Goal: Task Accomplishment & Management: Manage account settings

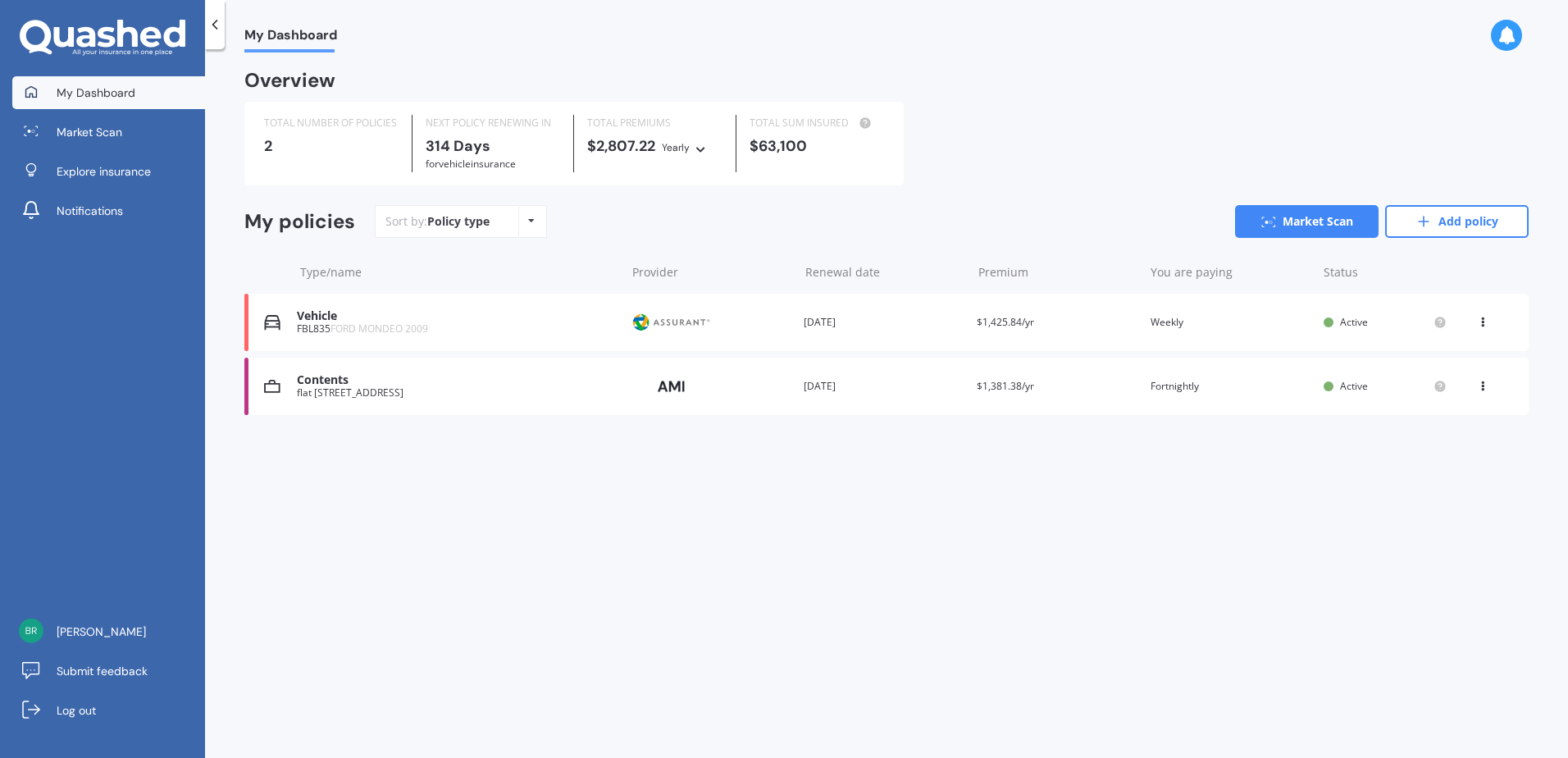
click at [404, 325] on span "FORD MONDEO 2009" at bounding box center [379, 328] width 98 height 14
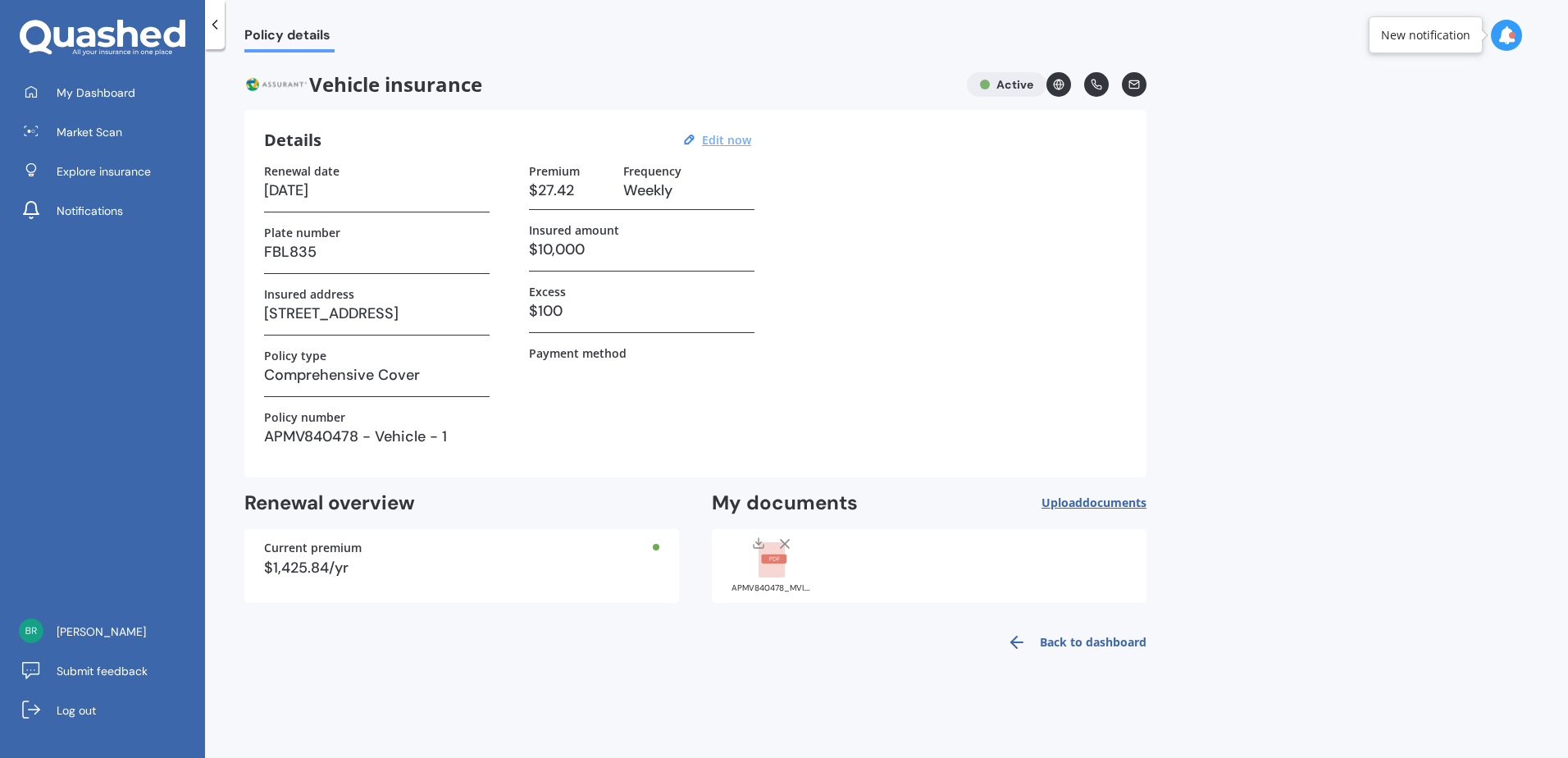
click at [730, 139] on u "Edit now" at bounding box center [726, 140] width 49 height 16
select select "11"
select select "08"
select select "2026"
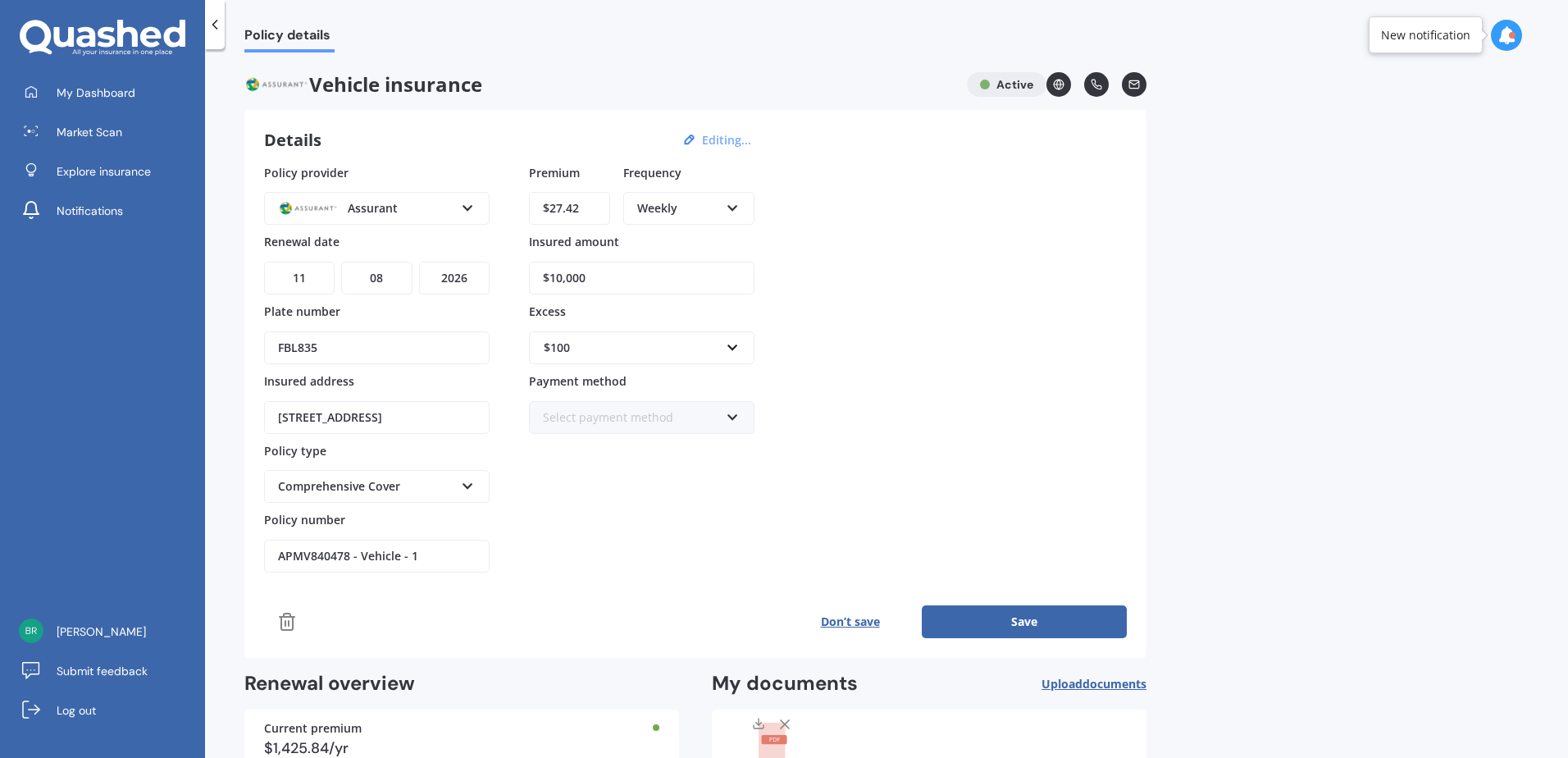
click at [597, 211] on input "$27.42" at bounding box center [569, 207] width 81 height 33
type input "$22.82"
click at [1058, 617] on button "Save" at bounding box center [1024, 621] width 205 height 33
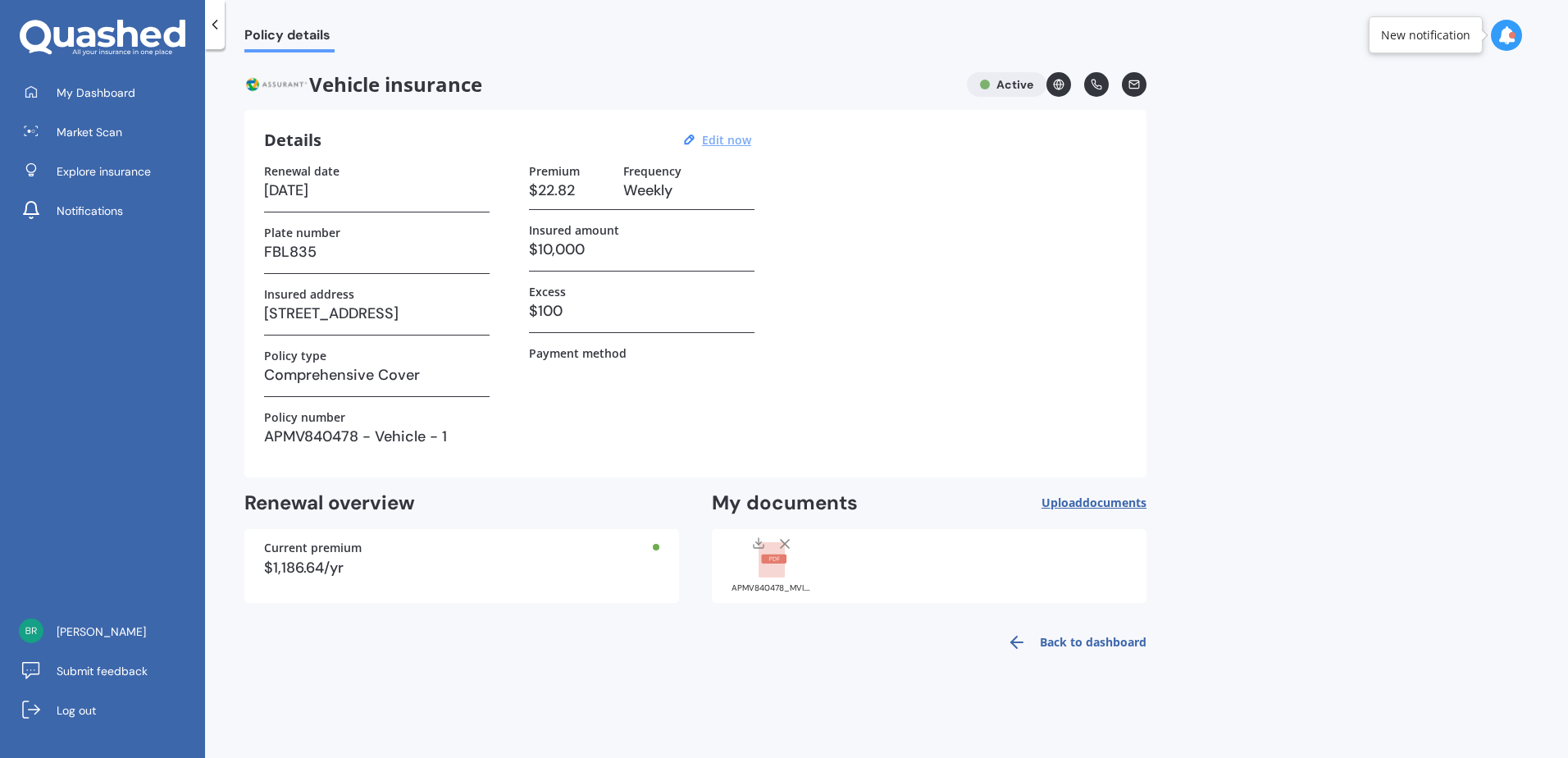
click at [1504, 42] on icon at bounding box center [1507, 35] width 18 height 18
click at [1415, 158] on div "Market Scan Ready" at bounding box center [1366, 166] width 114 height 18
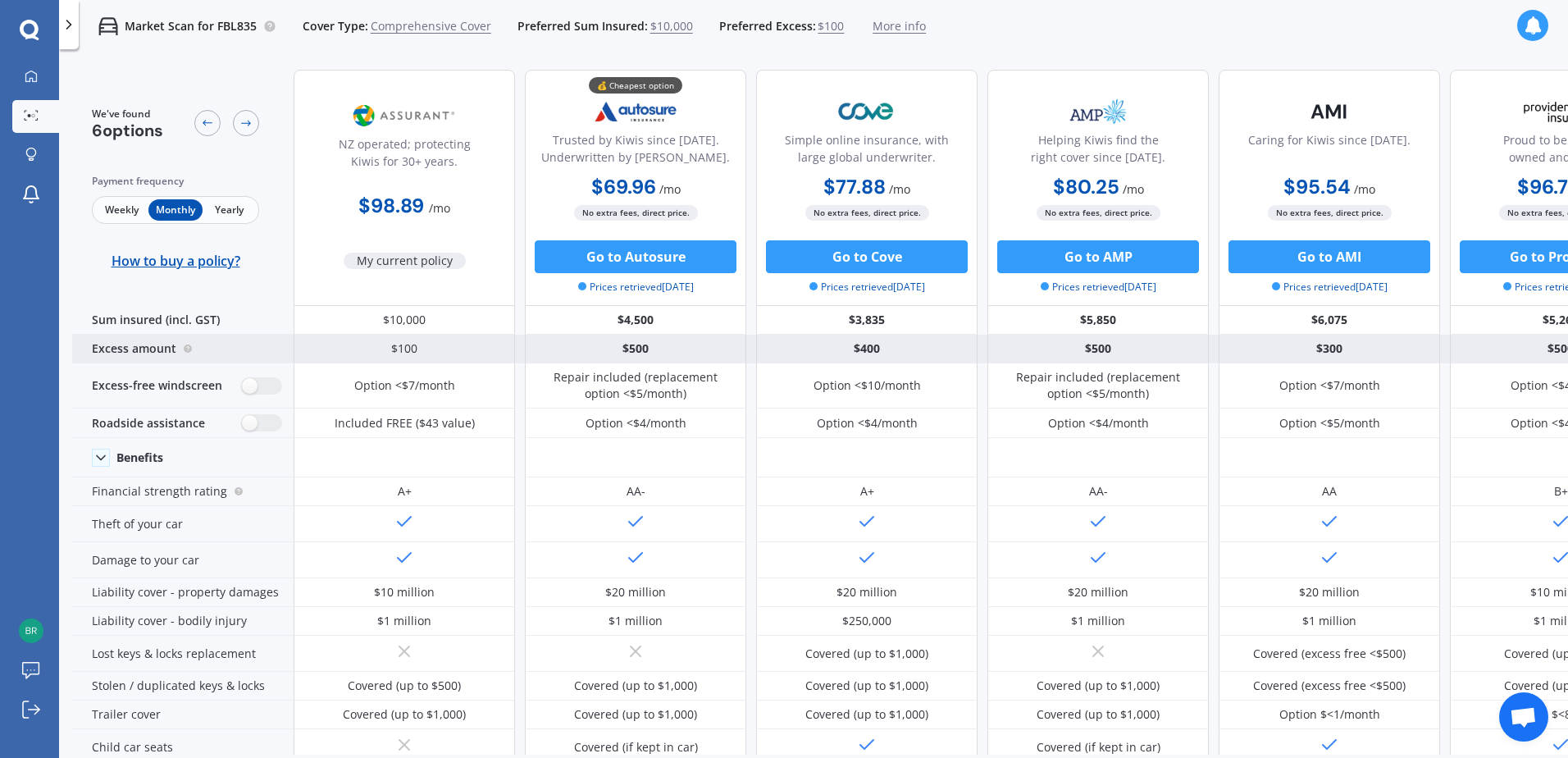
click at [425, 347] on div "$100" at bounding box center [404, 349] width 222 height 28
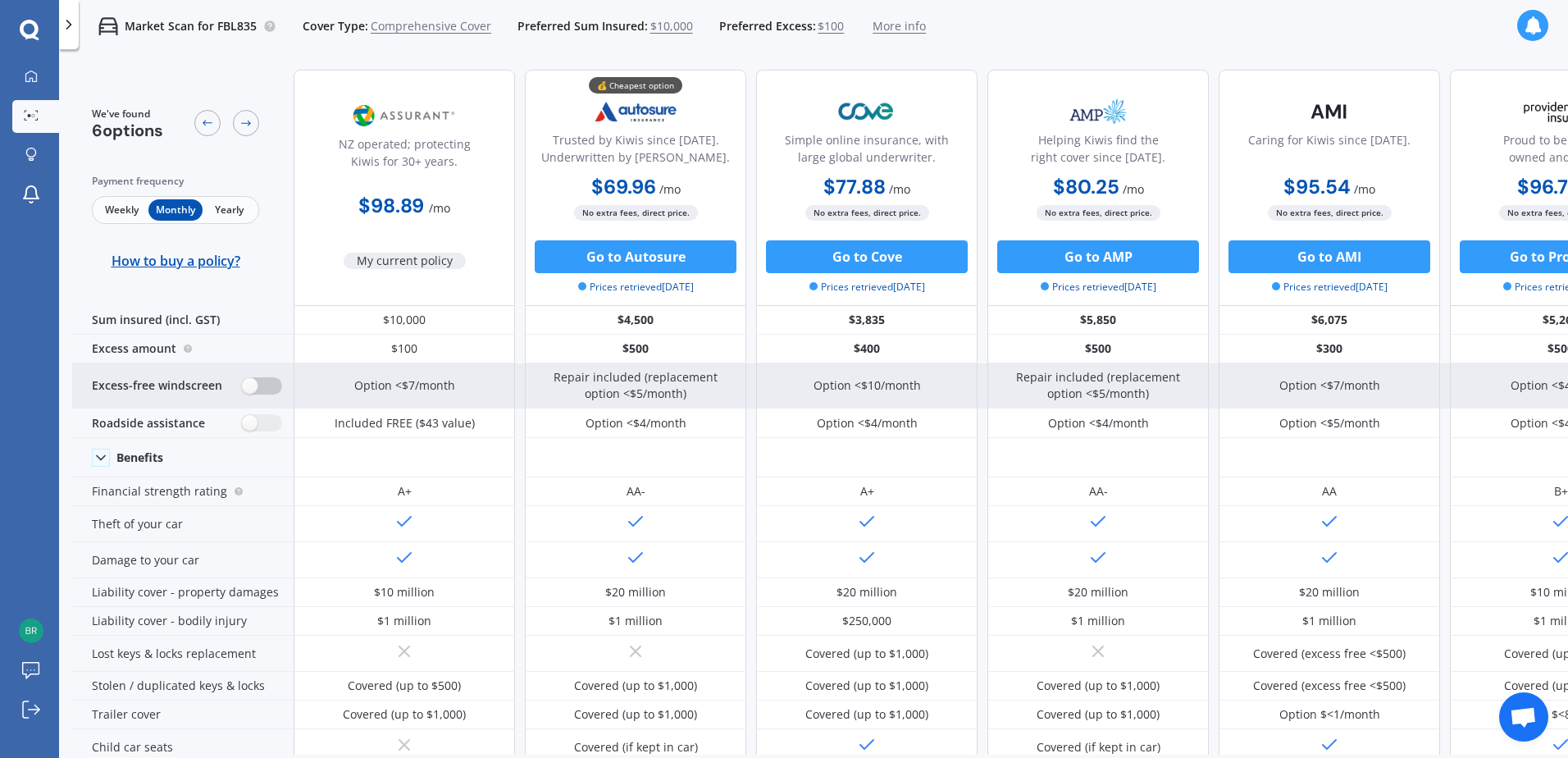
click at [250, 382] on label at bounding box center [262, 386] width 40 height 18
radio input "true"
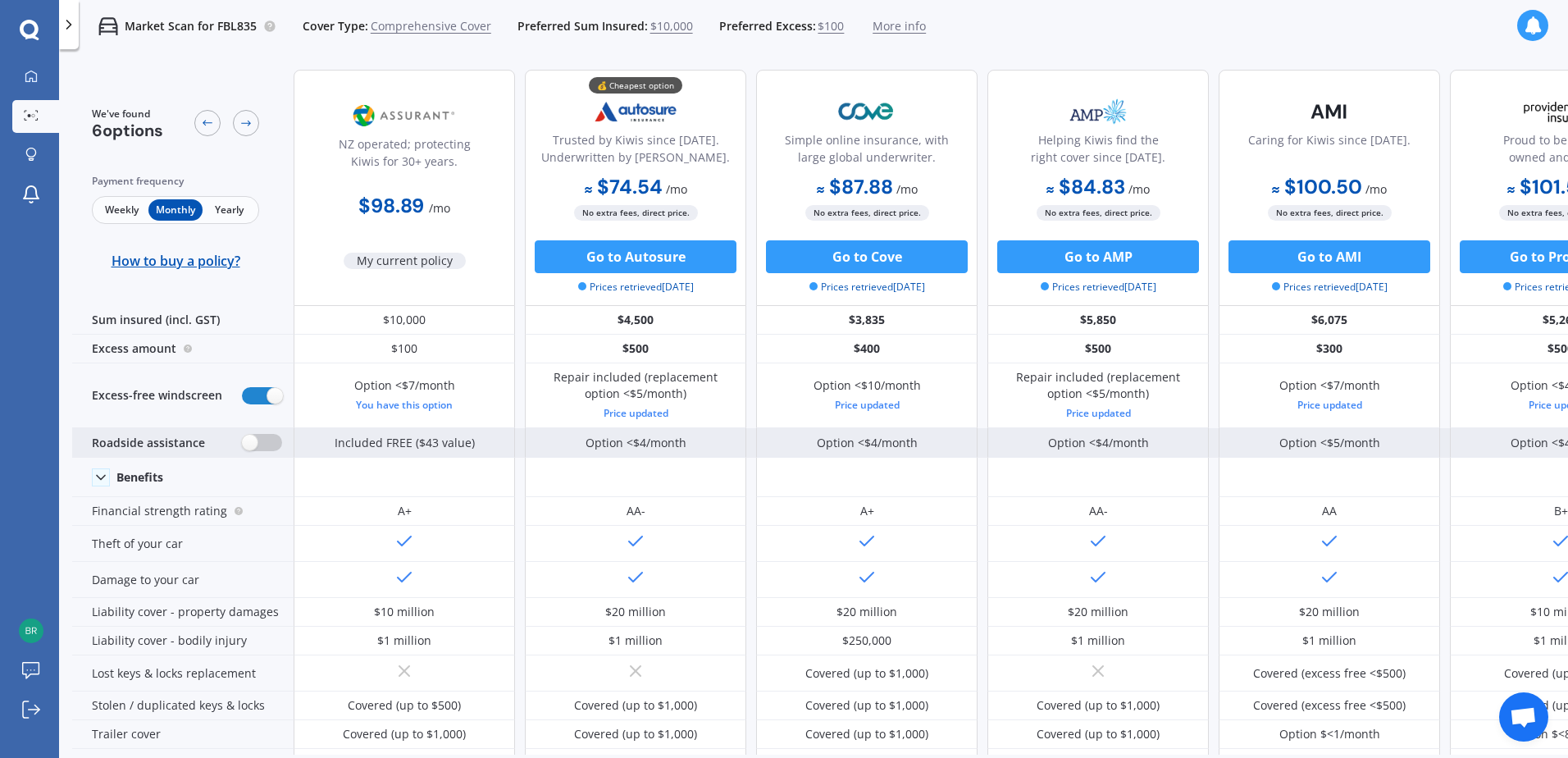
click at [264, 445] on label at bounding box center [262, 442] width 40 height 18
radio input "true"
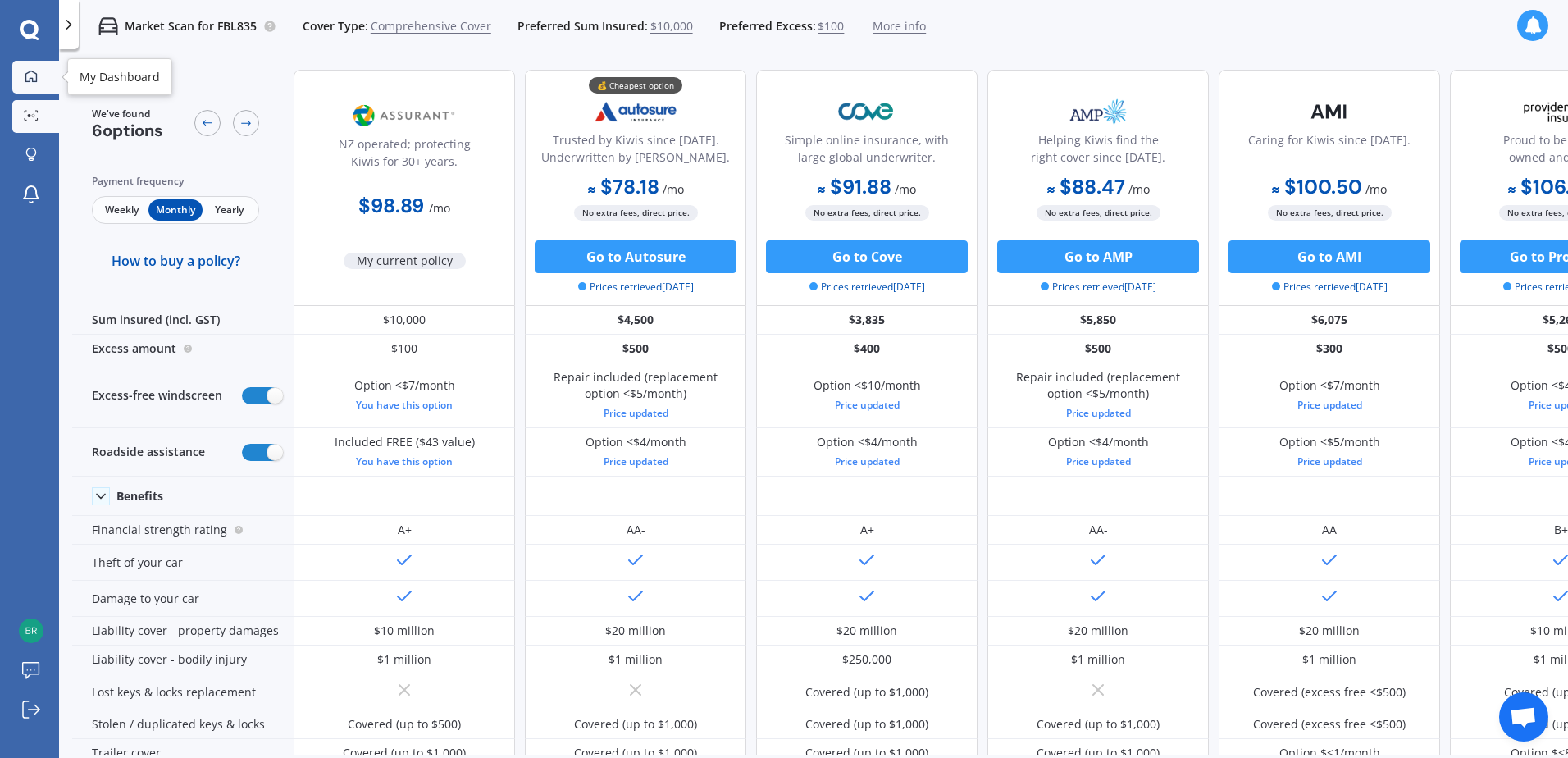
click at [28, 83] on div at bounding box center [31, 77] width 24 height 15
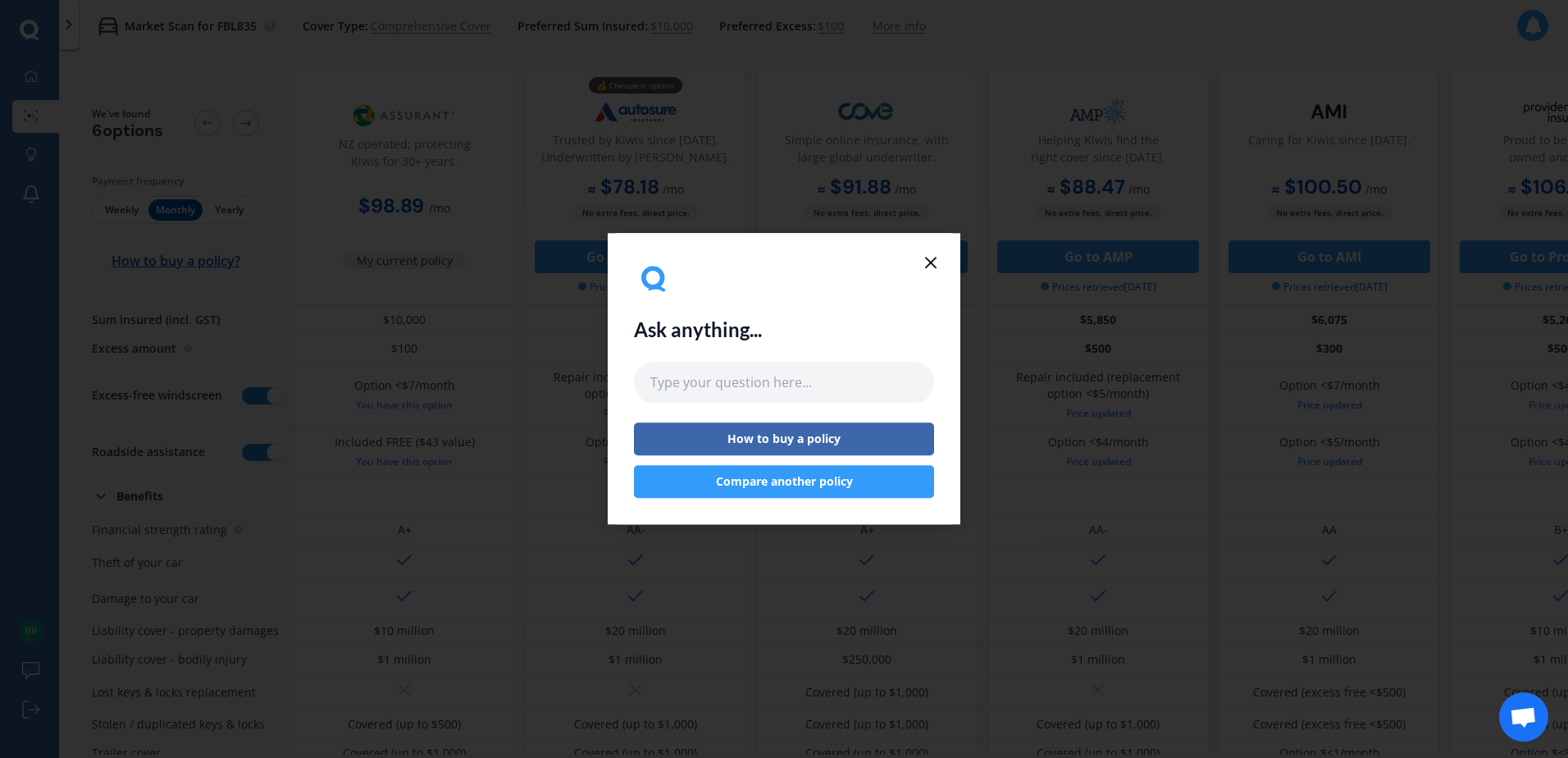
click at [916, 267] on div "Ask anything... How to buy a policy Compare another policy" at bounding box center [784, 378] width 300 height 238
click at [920, 265] on div "Ask anything... How to buy a policy Compare another policy" at bounding box center [784, 378] width 300 height 238
click at [935, 252] on div "Ask anything... How to buy a policy Compare another policy" at bounding box center [783, 378] width 352 height 291
click at [931, 256] on icon at bounding box center [931, 263] width 20 height 20
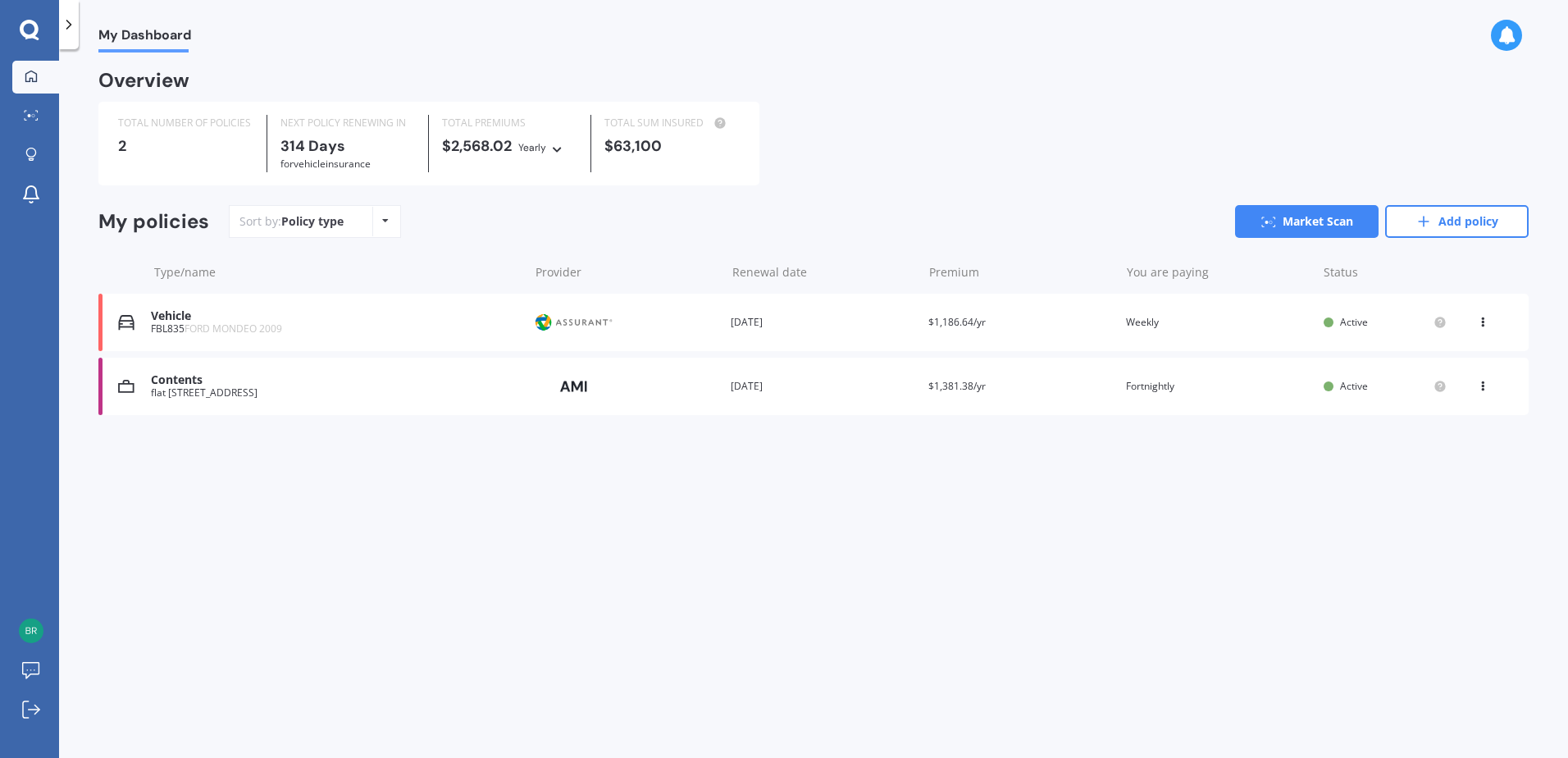
click at [294, 310] on div "Vehicle" at bounding box center [335, 315] width 369 height 14
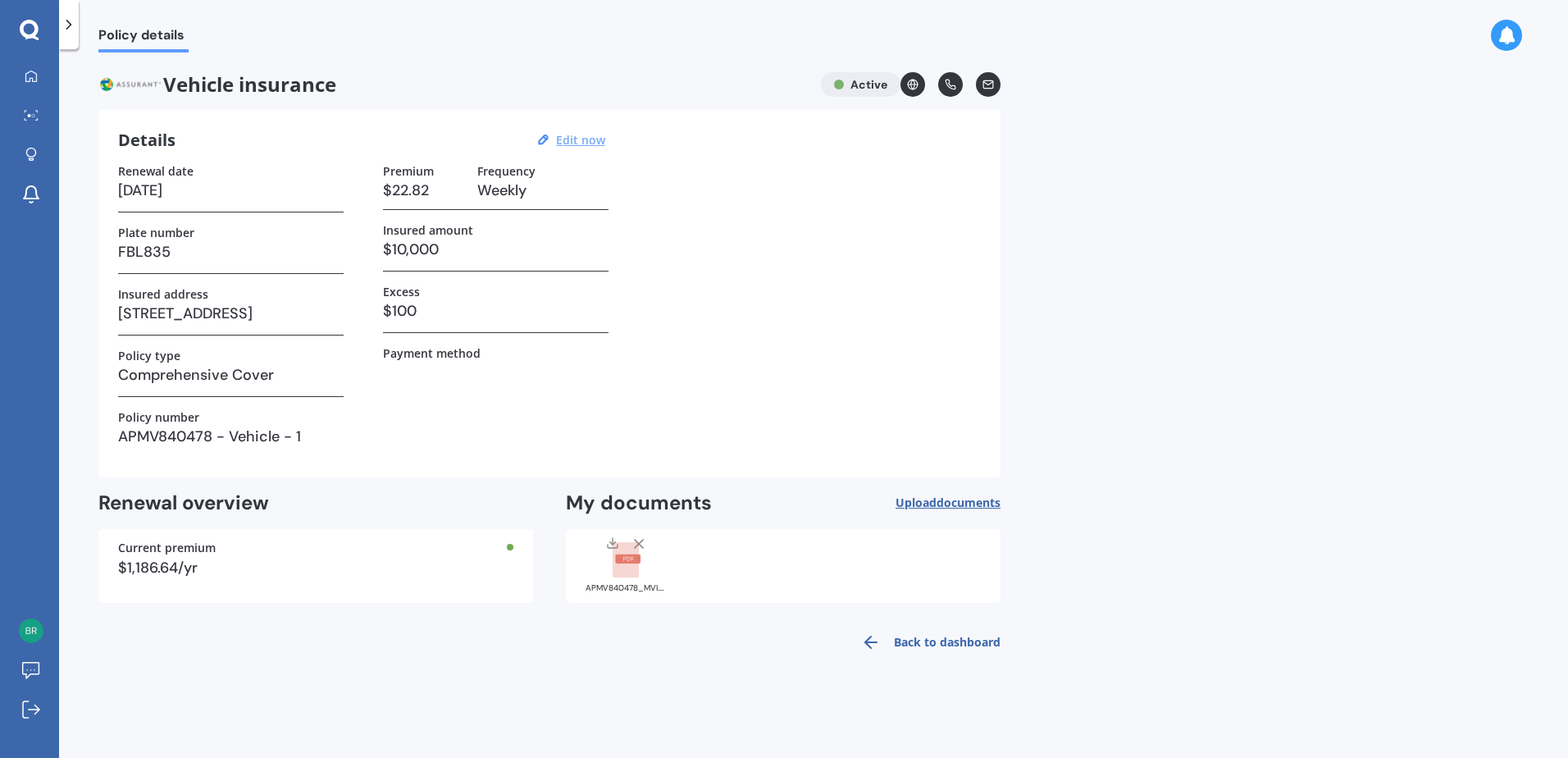
click at [597, 142] on u "Edit now" at bounding box center [580, 140] width 49 height 16
select select "11"
select select "08"
select select "2026"
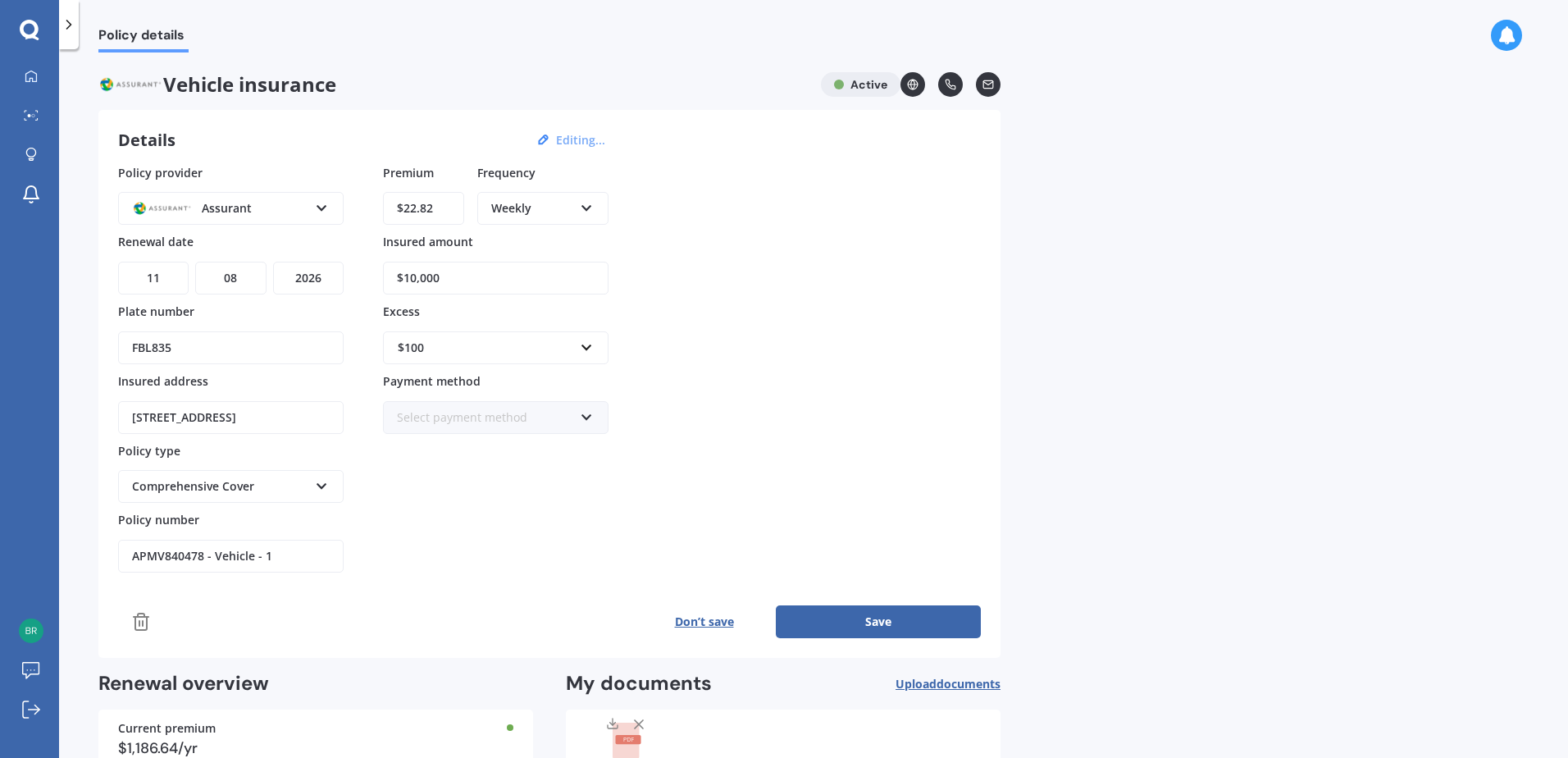
click at [496, 351] on div "$100" at bounding box center [485, 348] width 177 height 18
click at [483, 413] on div "$400" at bounding box center [496, 408] width 224 height 30
click at [889, 621] on button "Save" at bounding box center [878, 621] width 205 height 33
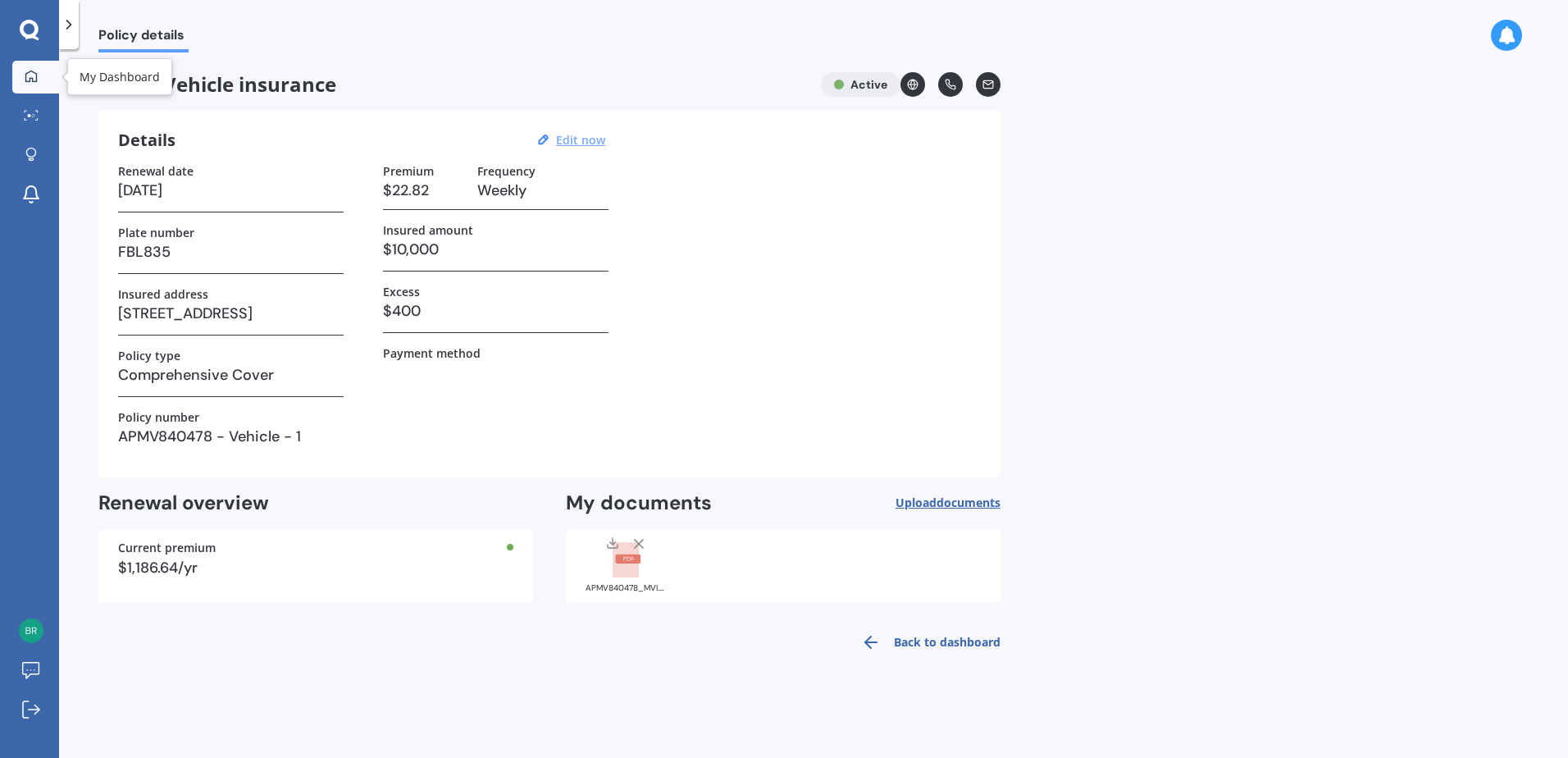
click at [33, 76] on icon at bounding box center [31, 76] width 13 height 13
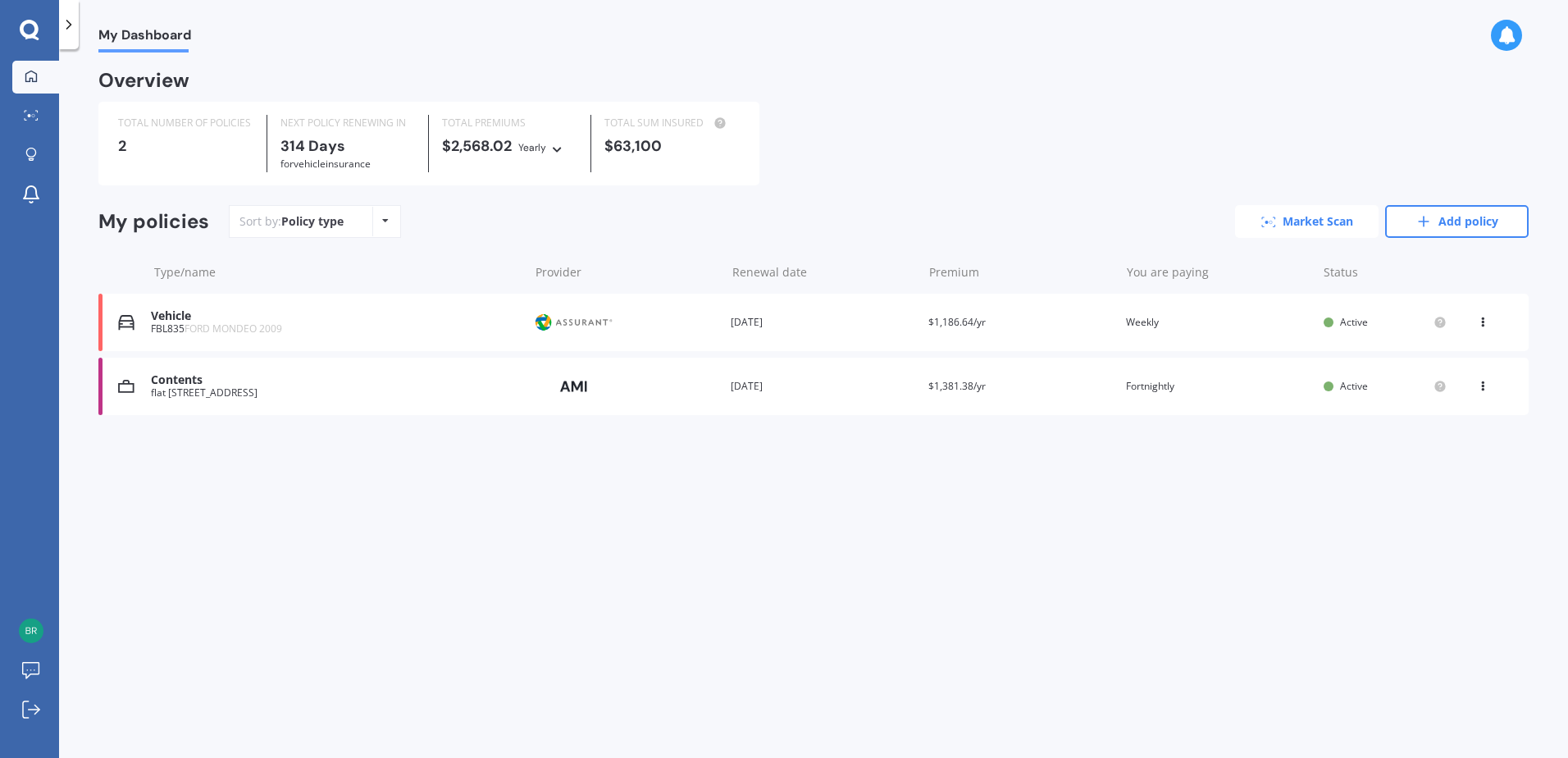
click at [1318, 224] on link "Market Scan" at bounding box center [1307, 221] width 144 height 33
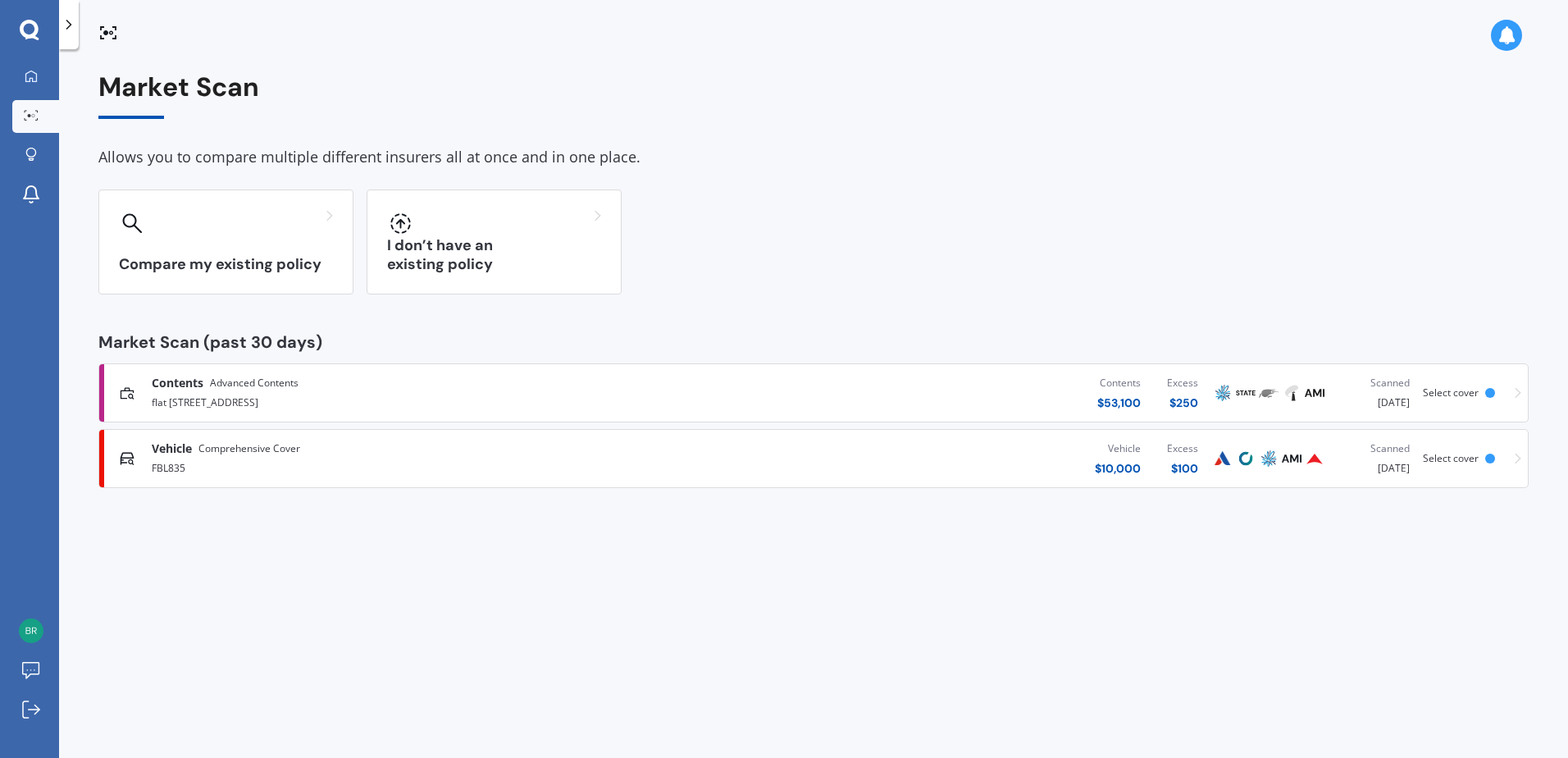
click at [234, 456] on span "Comprehensive Cover" at bounding box center [249, 448] width 102 height 17
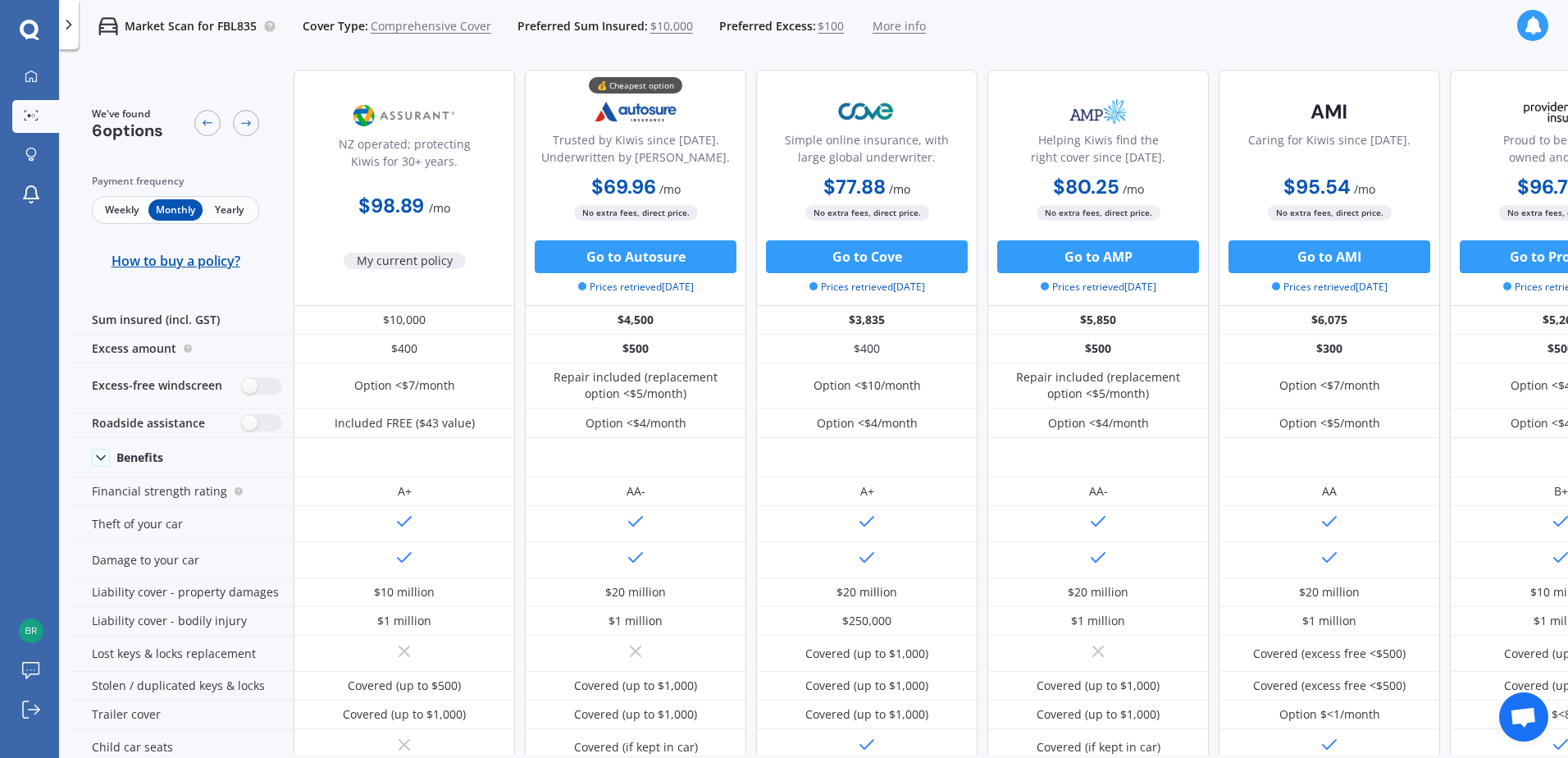
click at [135, 213] on span "Weekly" at bounding box center [122, 209] width 54 height 21
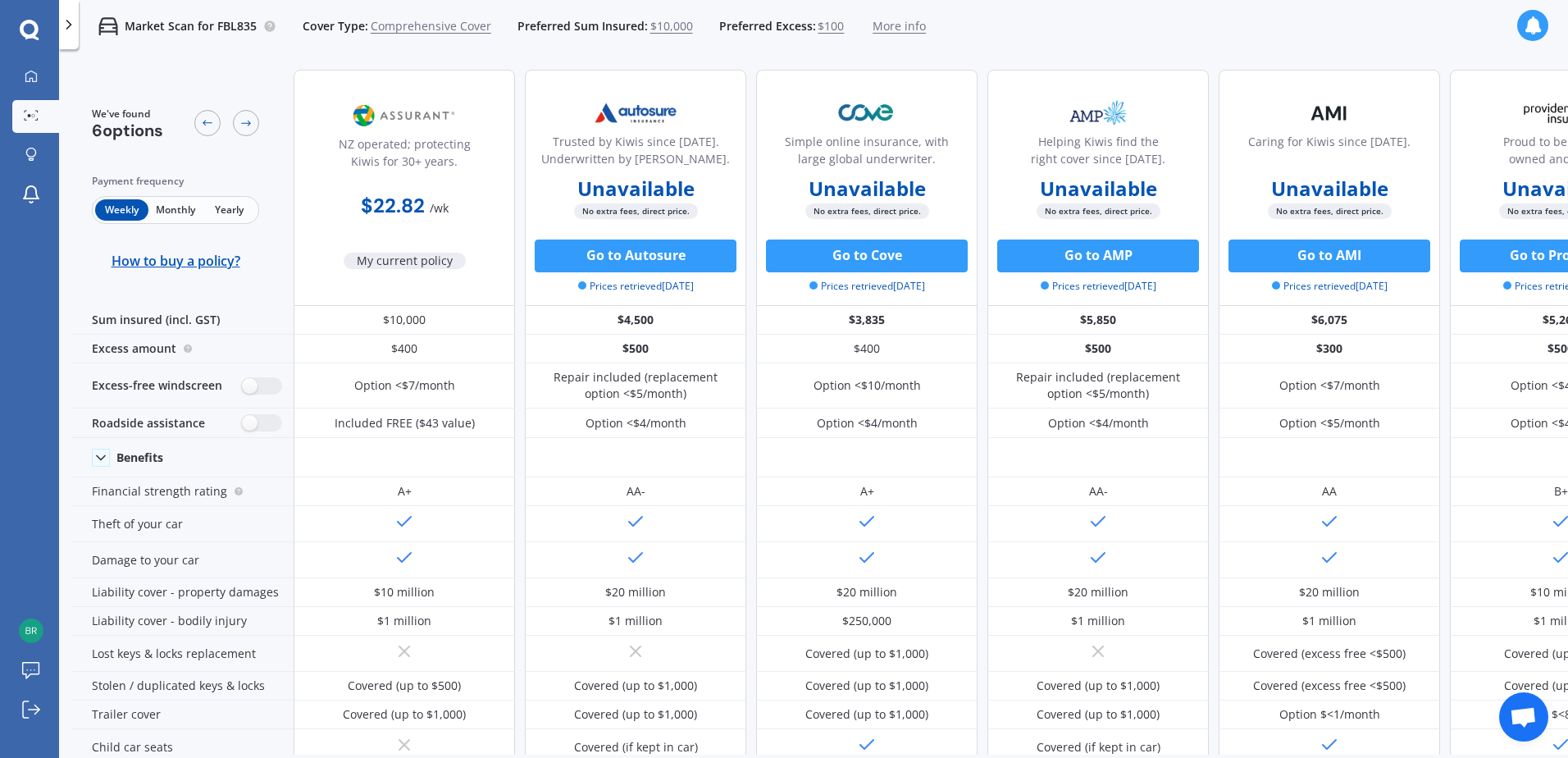
click at [177, 207] on span "Monthly" at bounding box center [175, 209] width 54 height 21
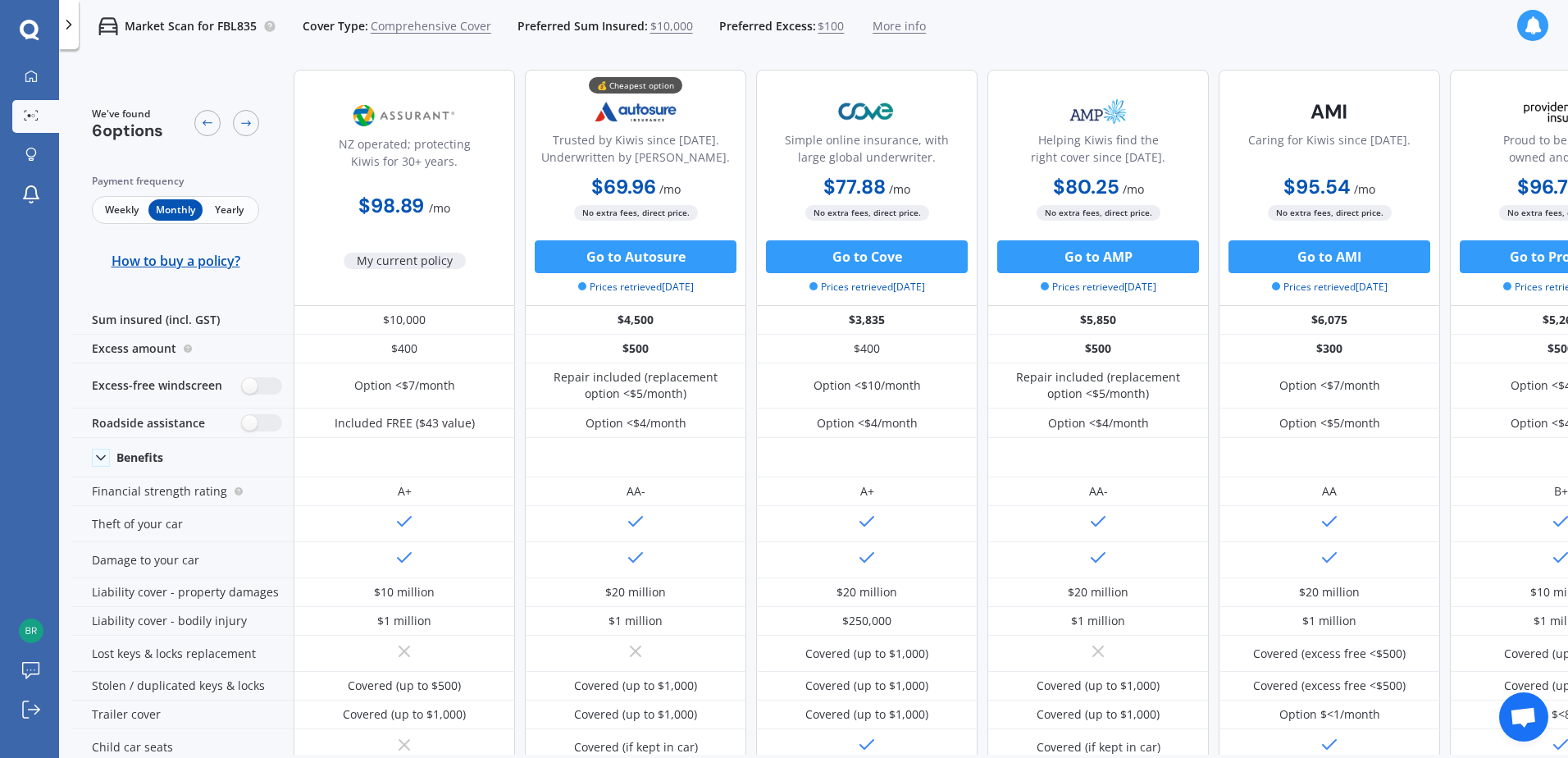
scroll to position [0, 111]
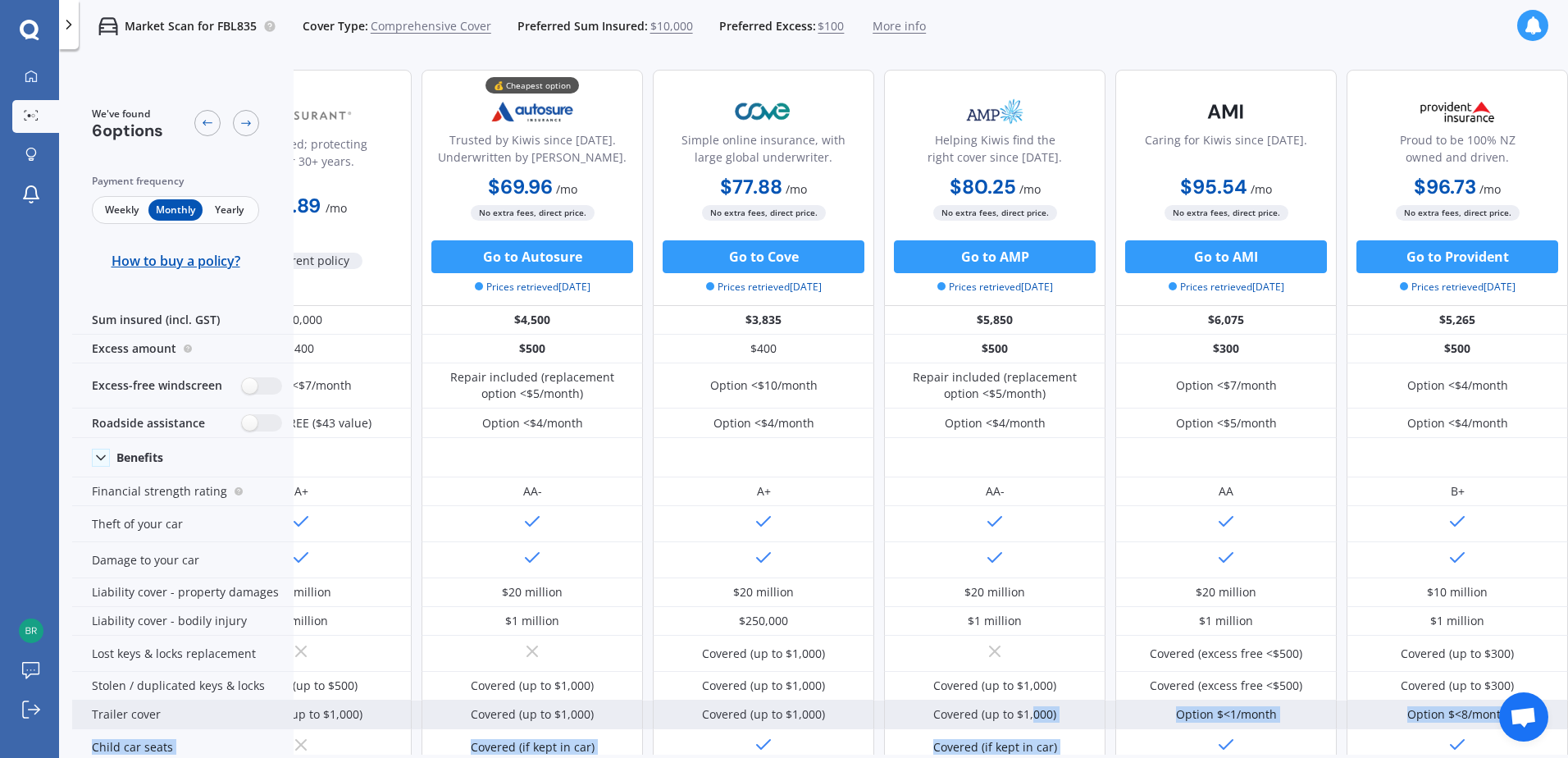
drag, startPoint x: 1311, startPoint y: 743, endPoint x: 1025, endPoint y: 715, distance: 287.4
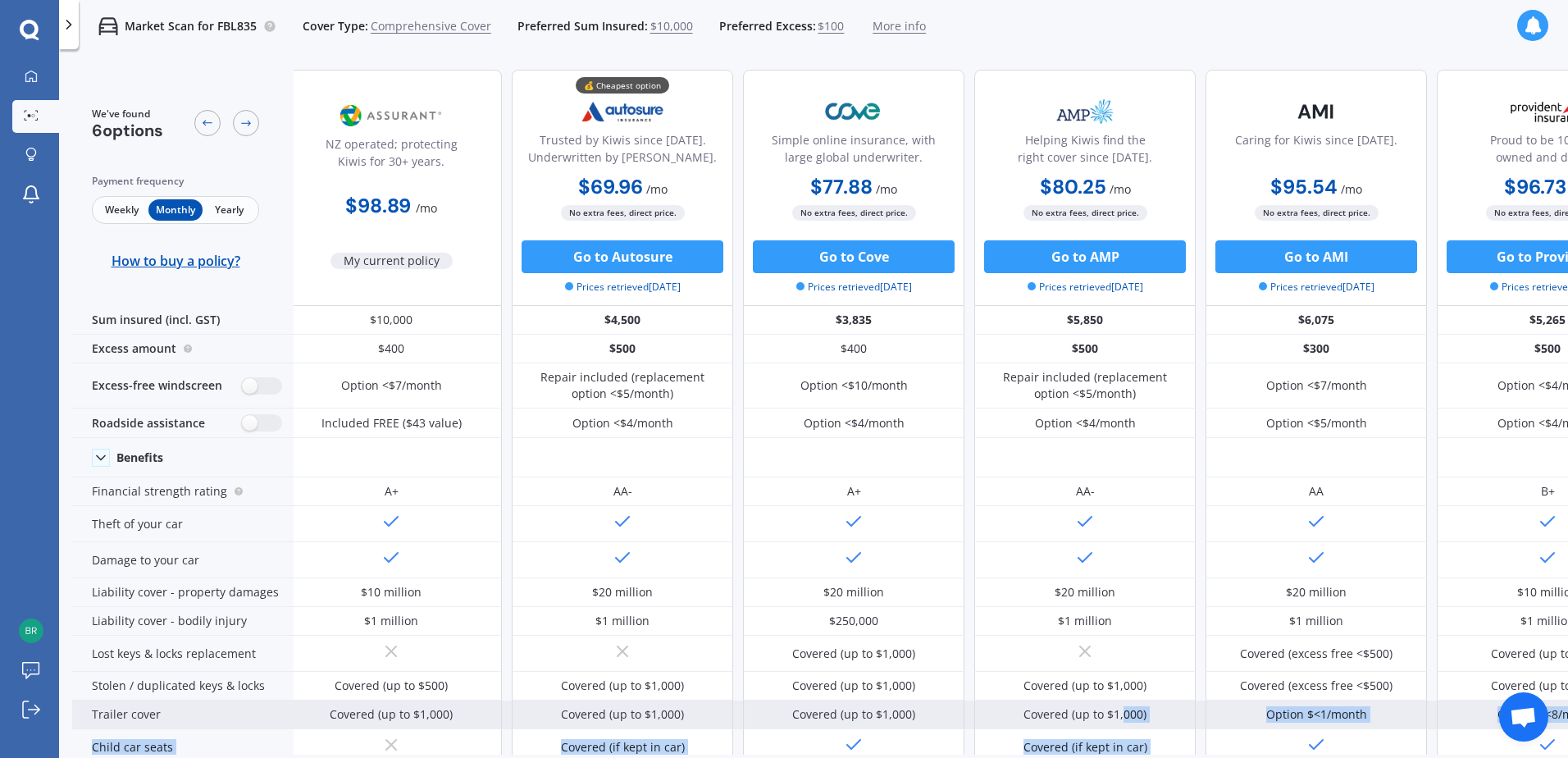
scroll to position [0, 0]
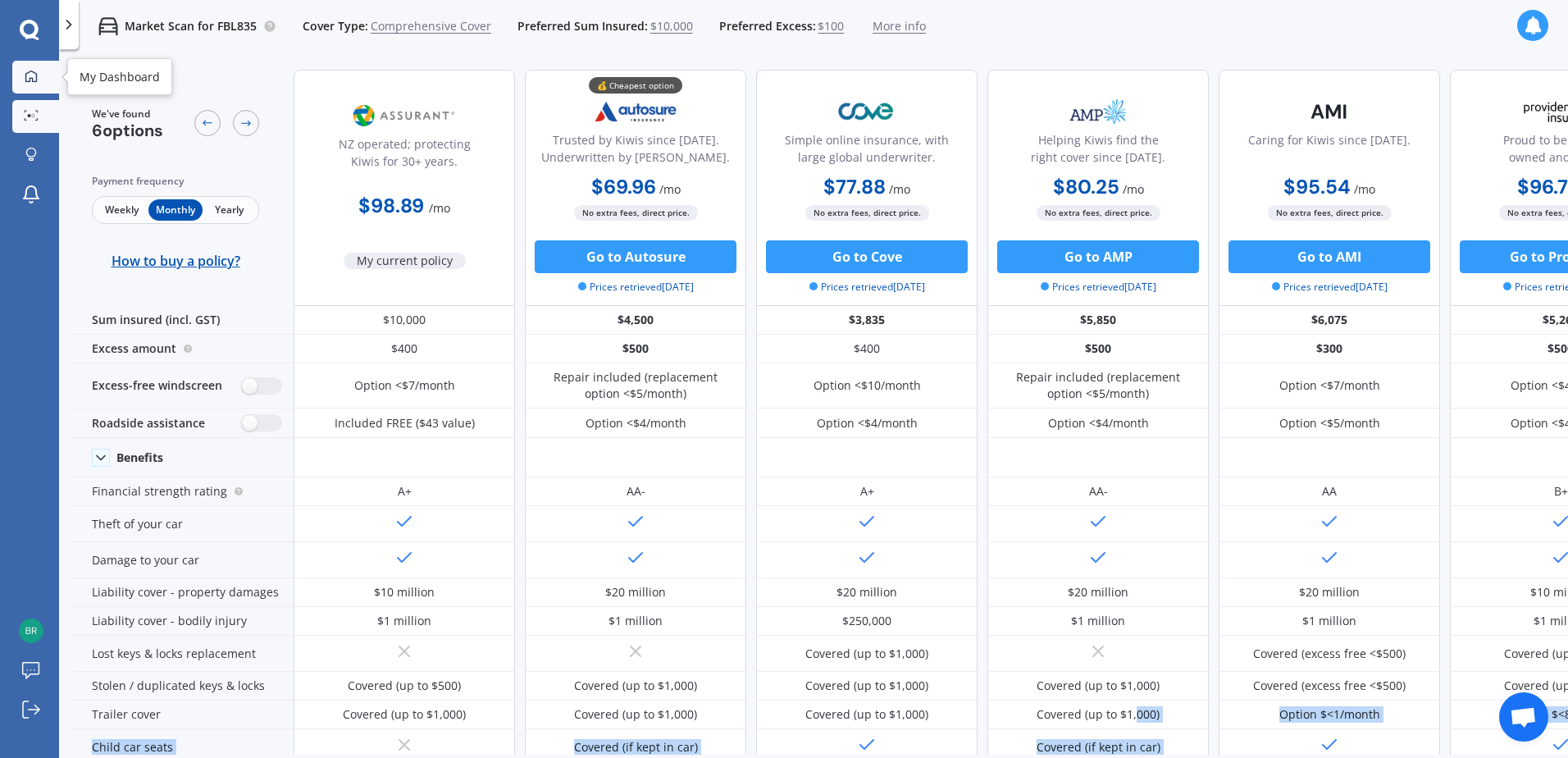
click at [40, 87] on link "My Dashboard" at bounding box center [36, 77] width 47 height 33
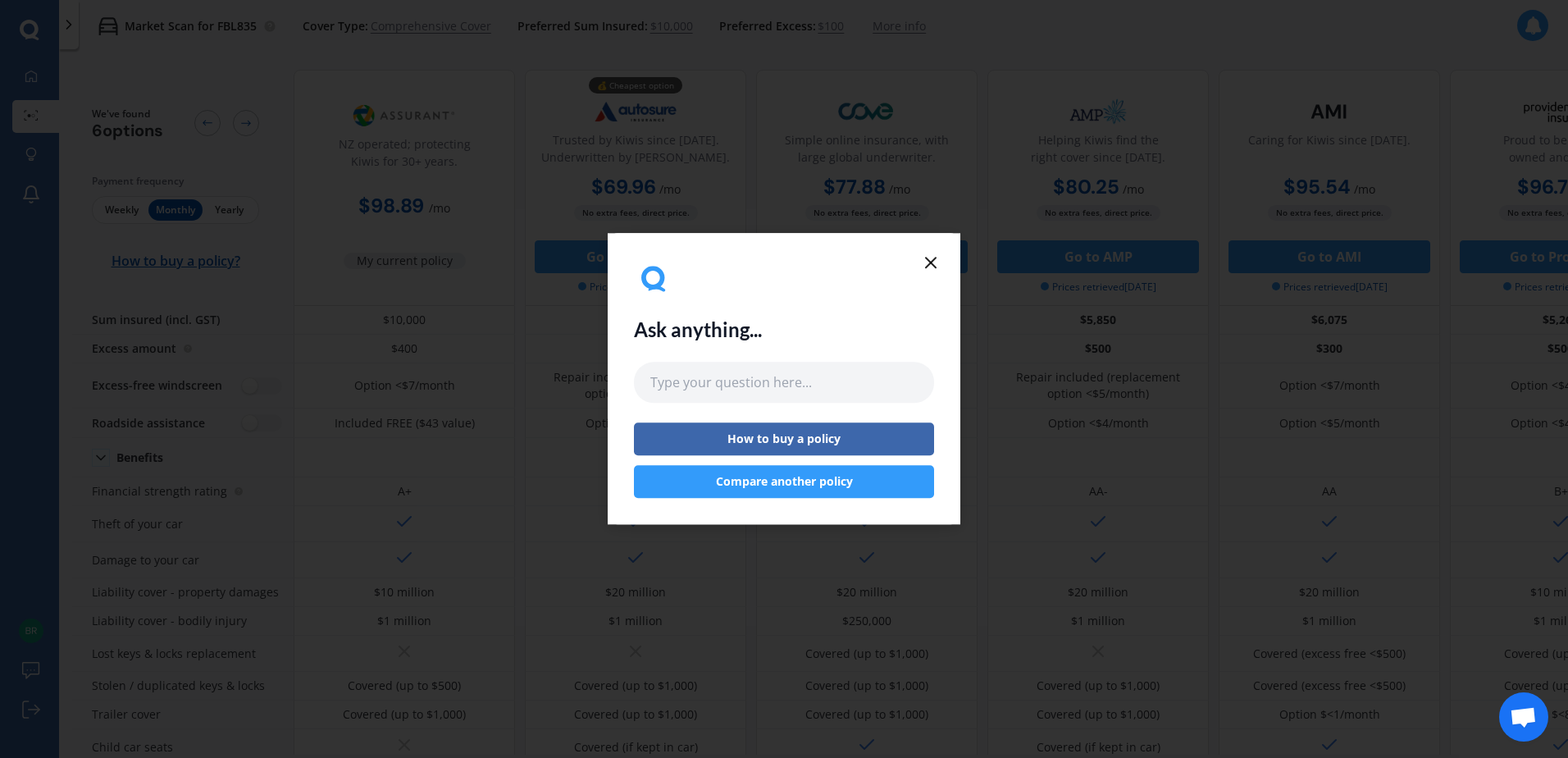
click at [929, 264] on line at bounding box center [930, 263] width 10 height 10
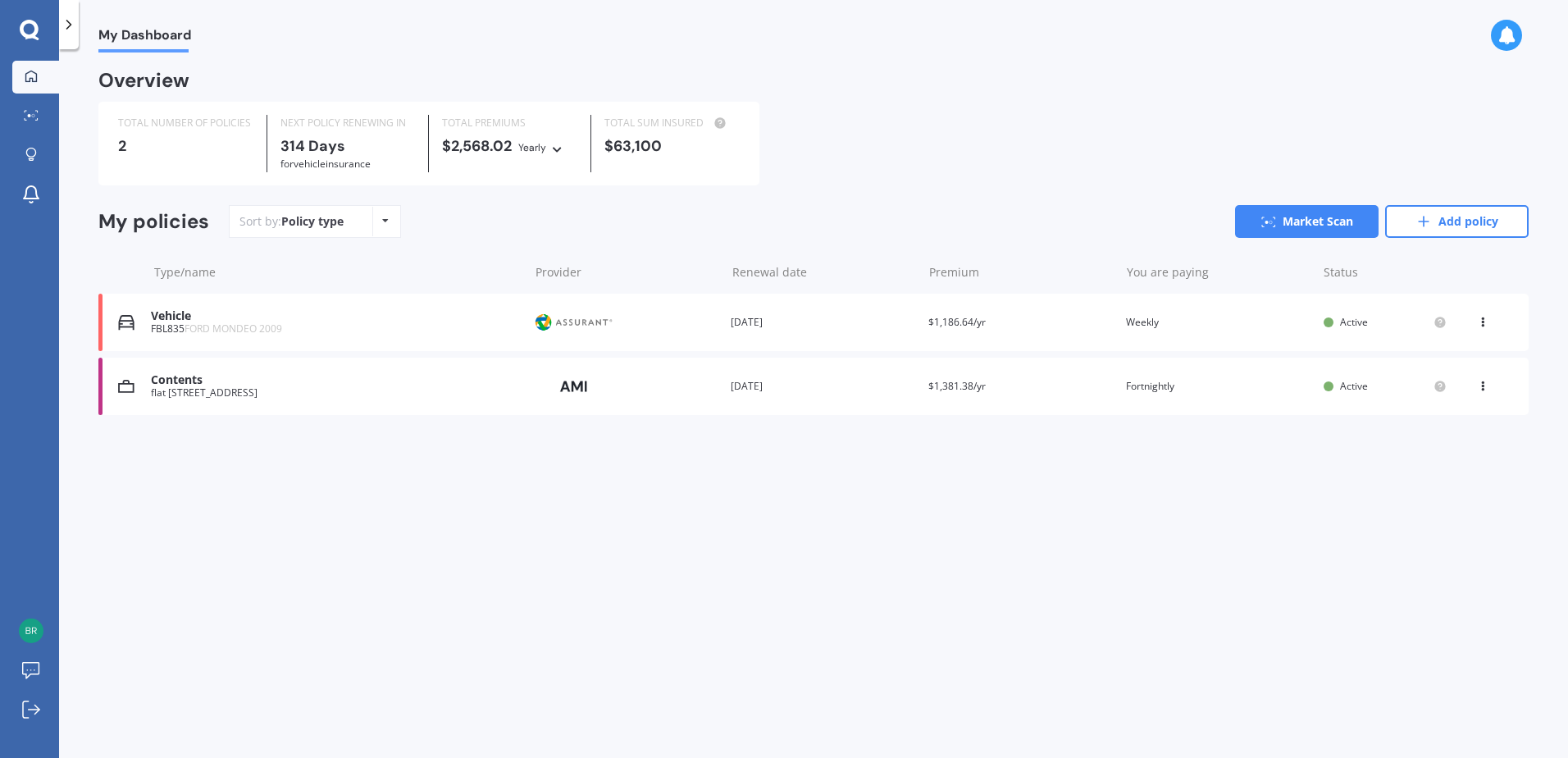
click at [285, 323] on div "Vehicle" at bounding box center [335, 315] width 369 height 14
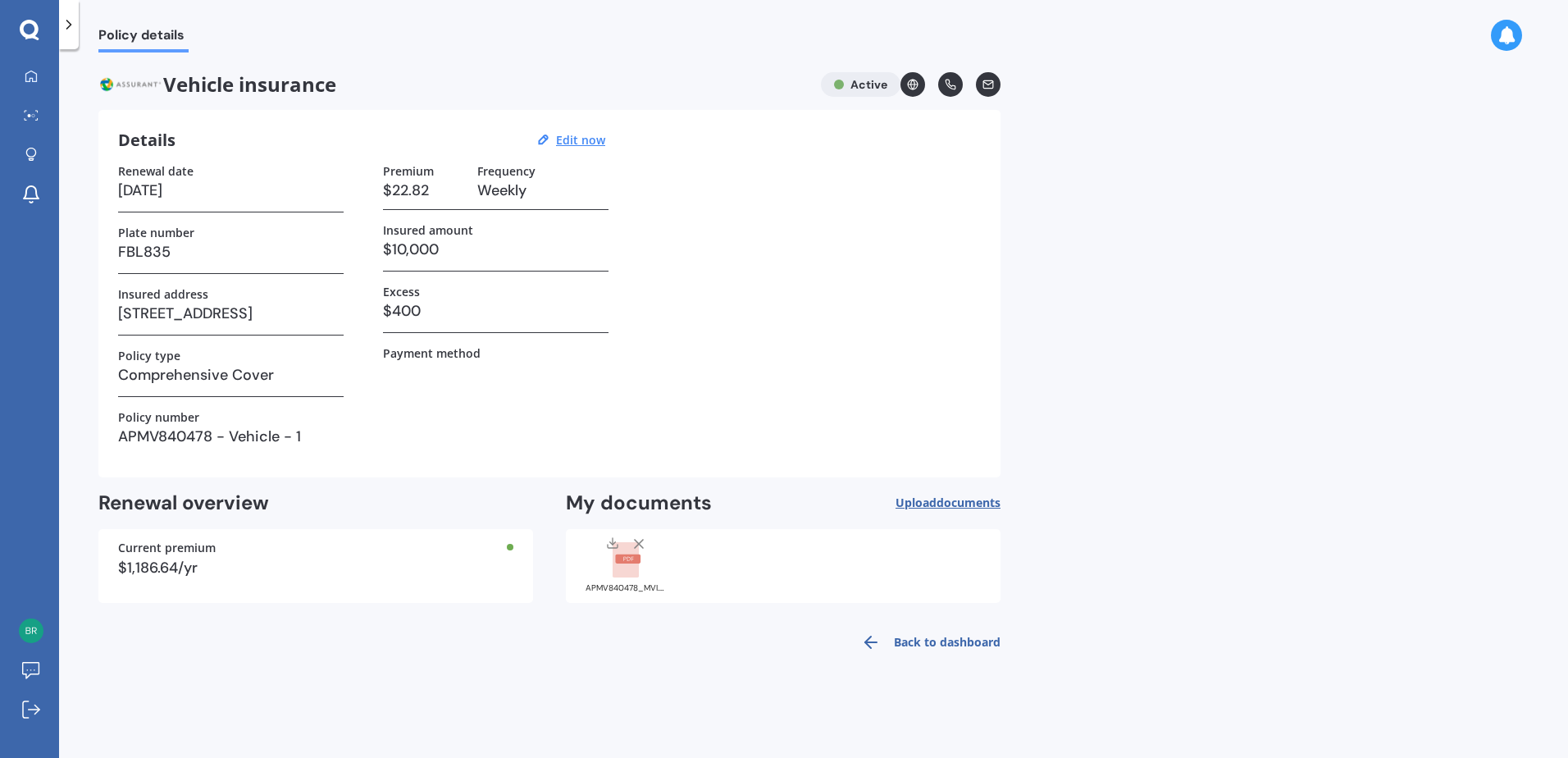
click at [635, 562] on rect at bounding box center [628, 559] width 25 height 9
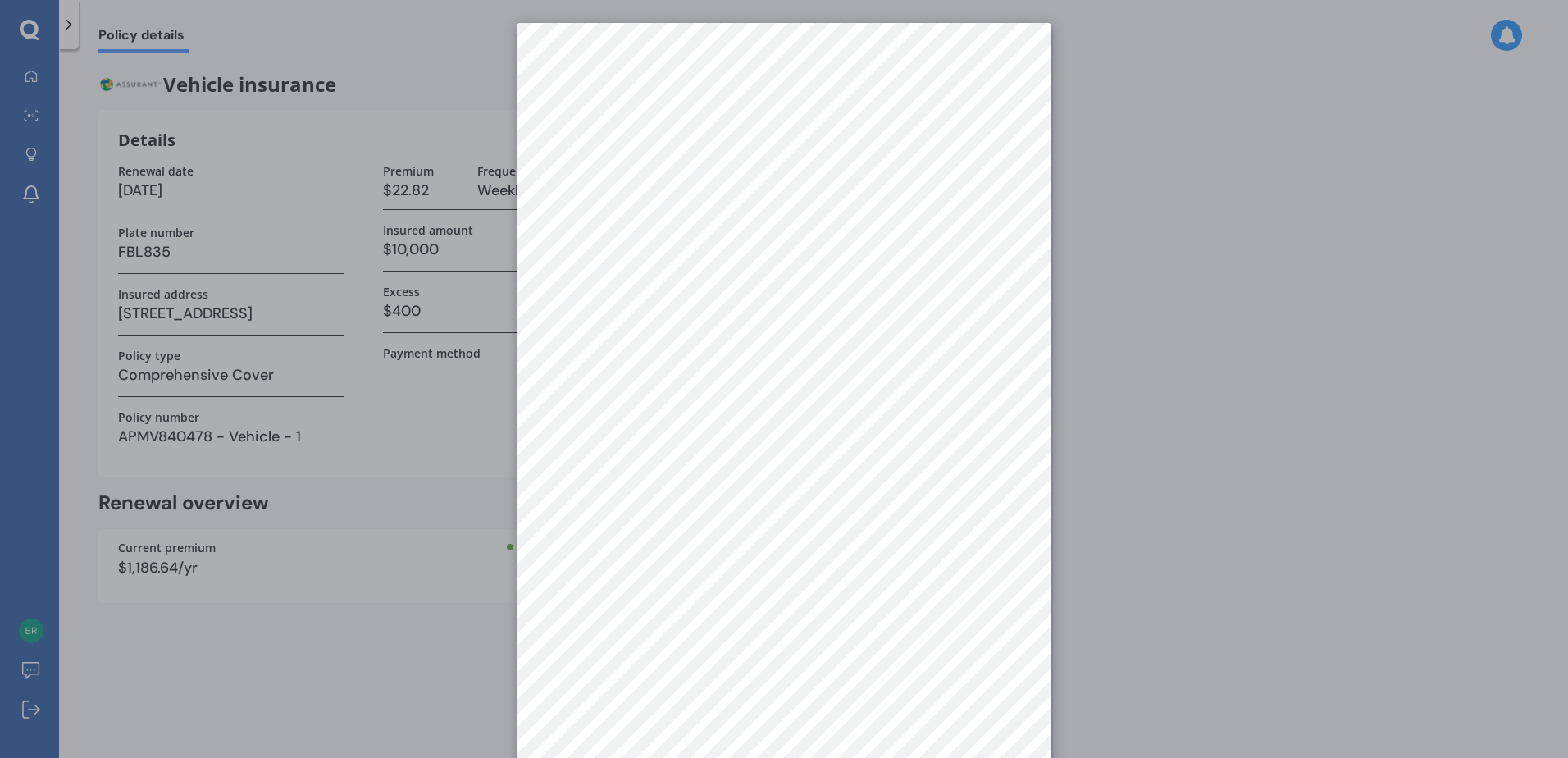
click at [1252, 345] on div at bounding box center [784, 379] width 1568 height 758
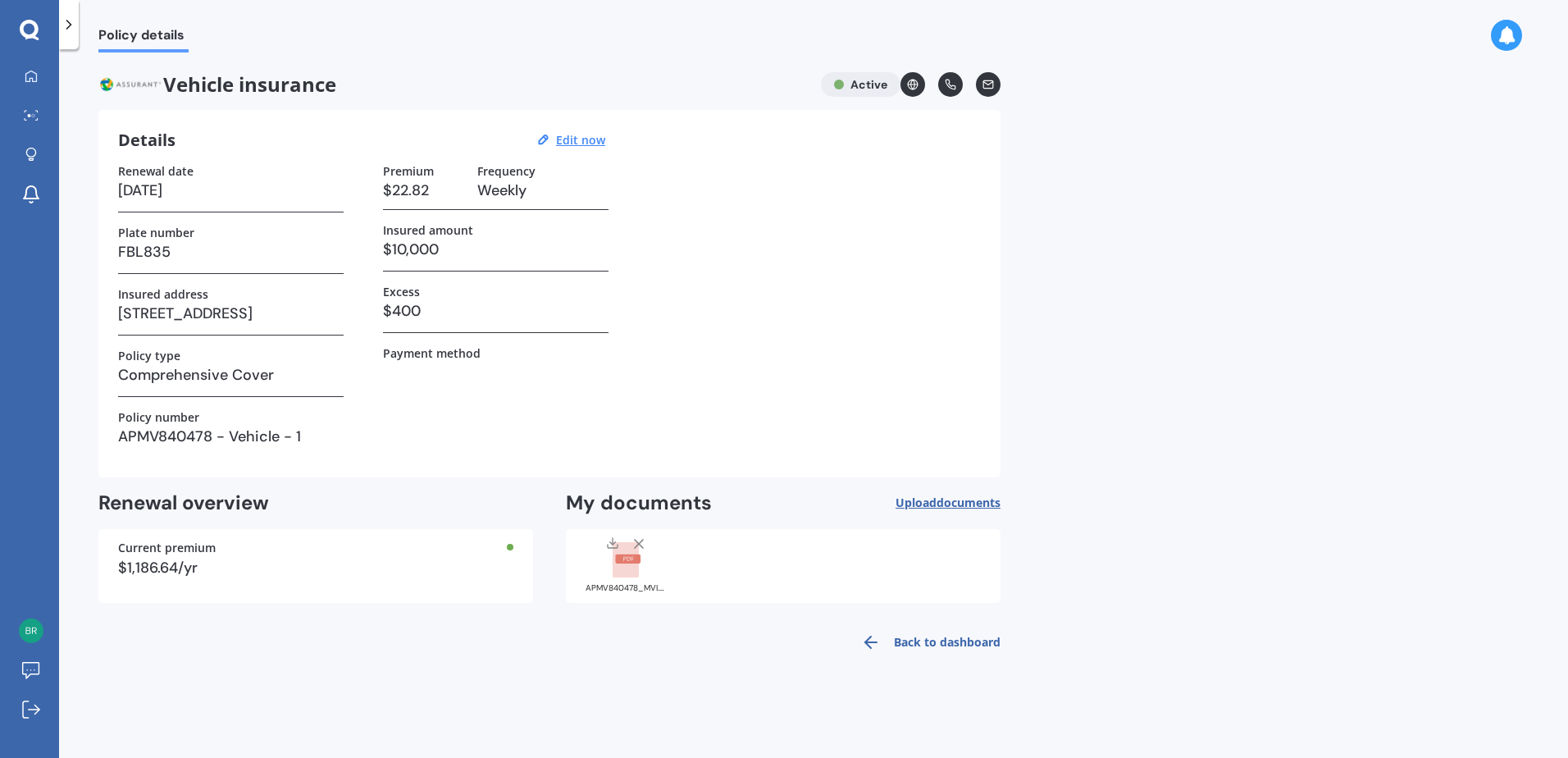
click at [1217, 432] on div "Policy details Vehicle insurance Active Details Edit now Renewal date [DATE] Pl…" at bounding box center [813, 407] width 1509 height 709
click at [33, 74] on icon at bounding box center [31, 76] width 13 height 13
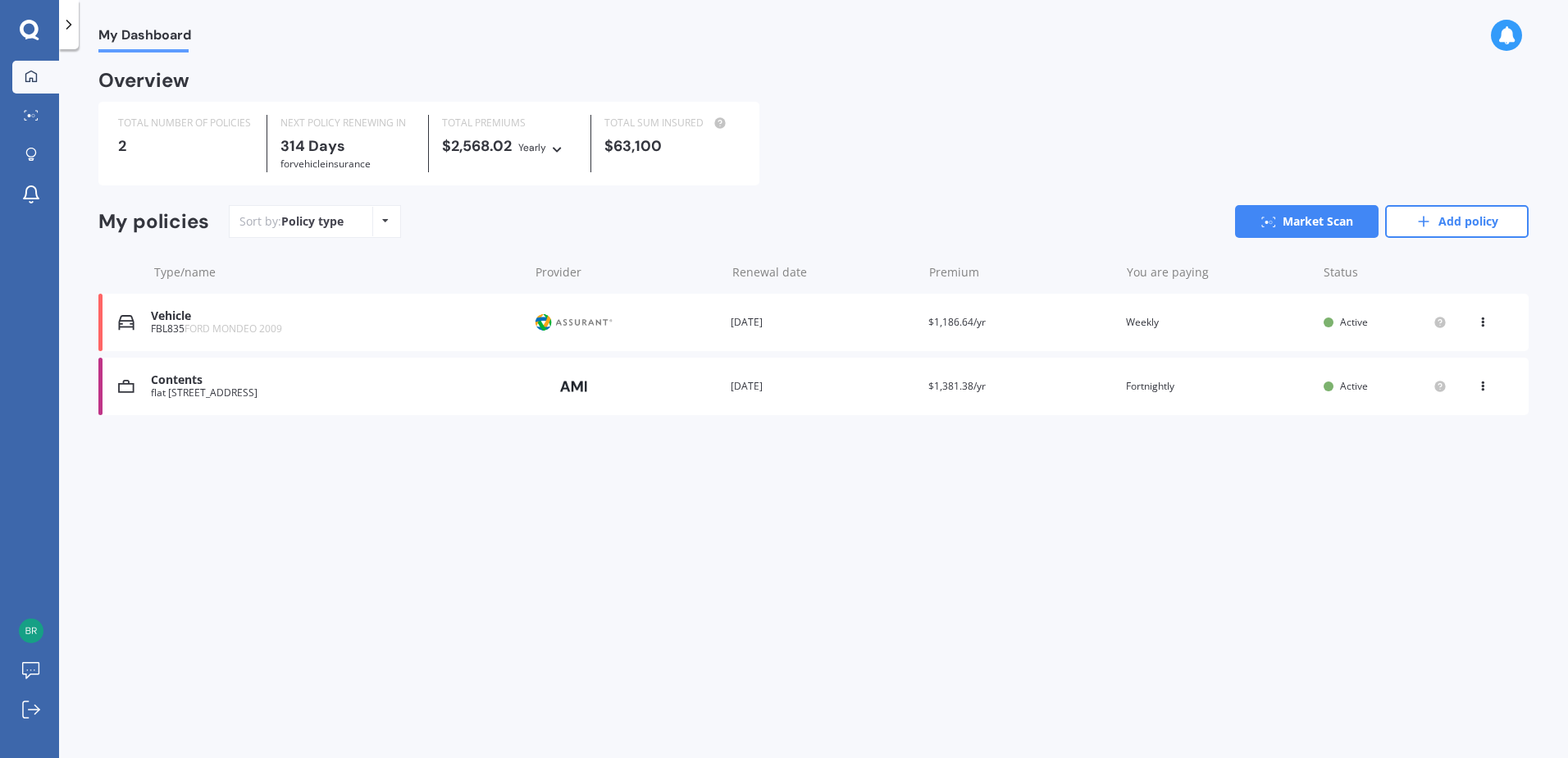
click at [286, 397] on div "flat [STREET_ADDRESS]" at bounding box center [335, 393] width 369 height 12
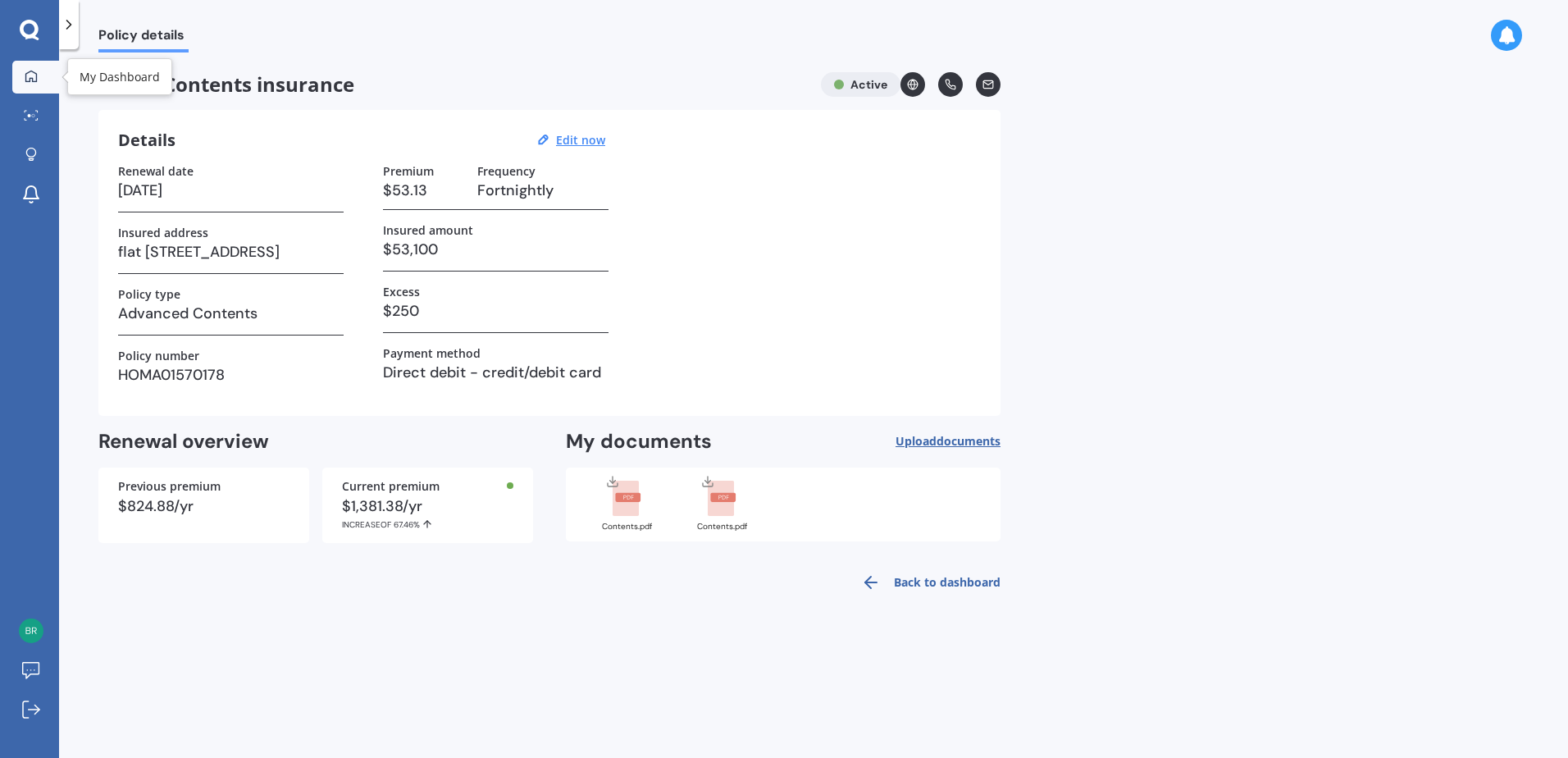
click at [39, 66] on link "My Dashboard" at bounding box center [36, 77] width 47 height 33
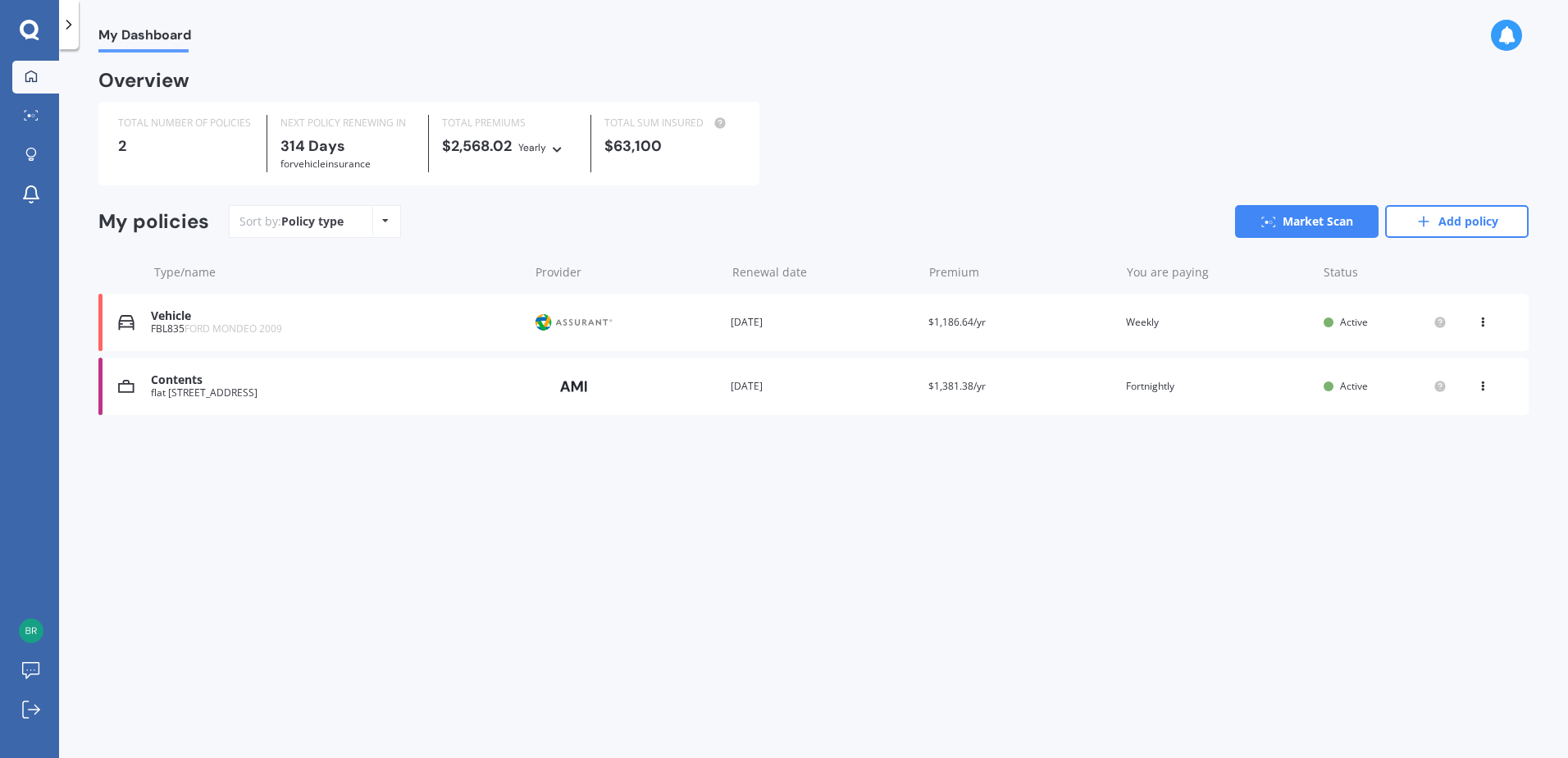
click at [1486, 386] on icon at bounding box center [1483, 383] width 12 height 10
click at [1456, 458] on div "Delete" at bounding box center [1447, 449] width 162 height 33
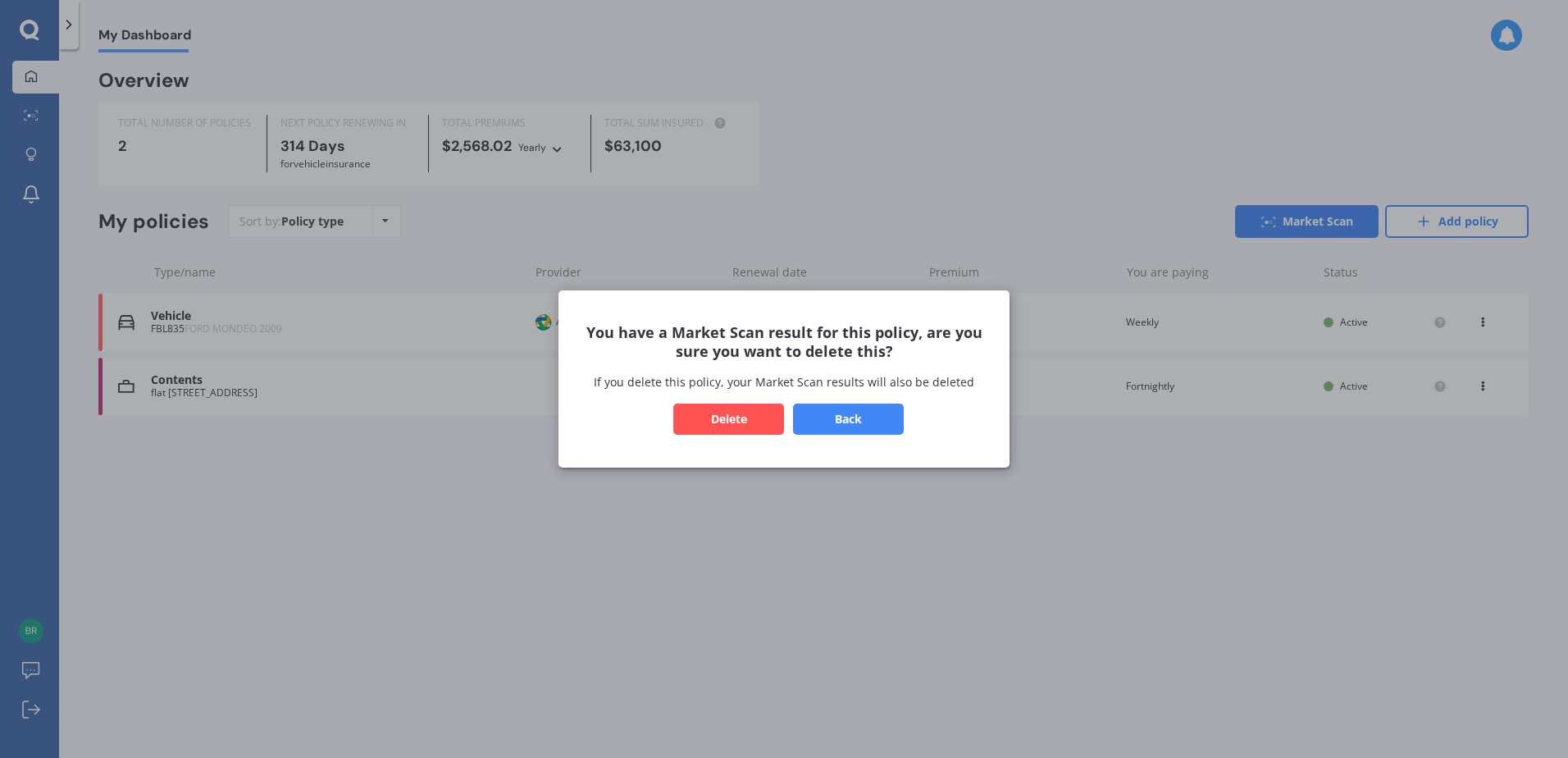
click at [754, 423] on button "Delete" at bounding box center [729, 418] width 110 height 31
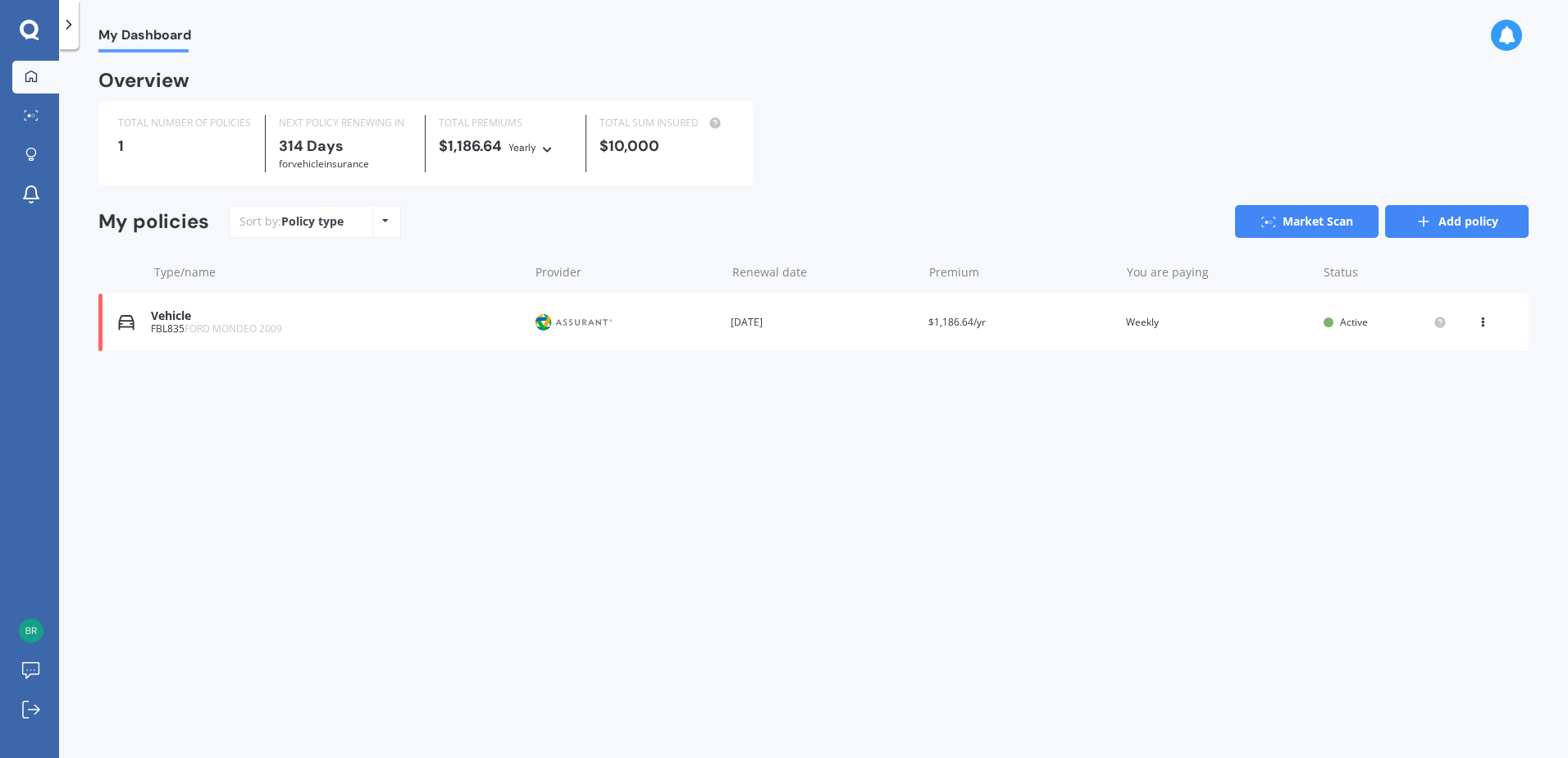
click at [1437, 218] on link "Add policy" at bounding box center [1457, 221] width 144 height 33
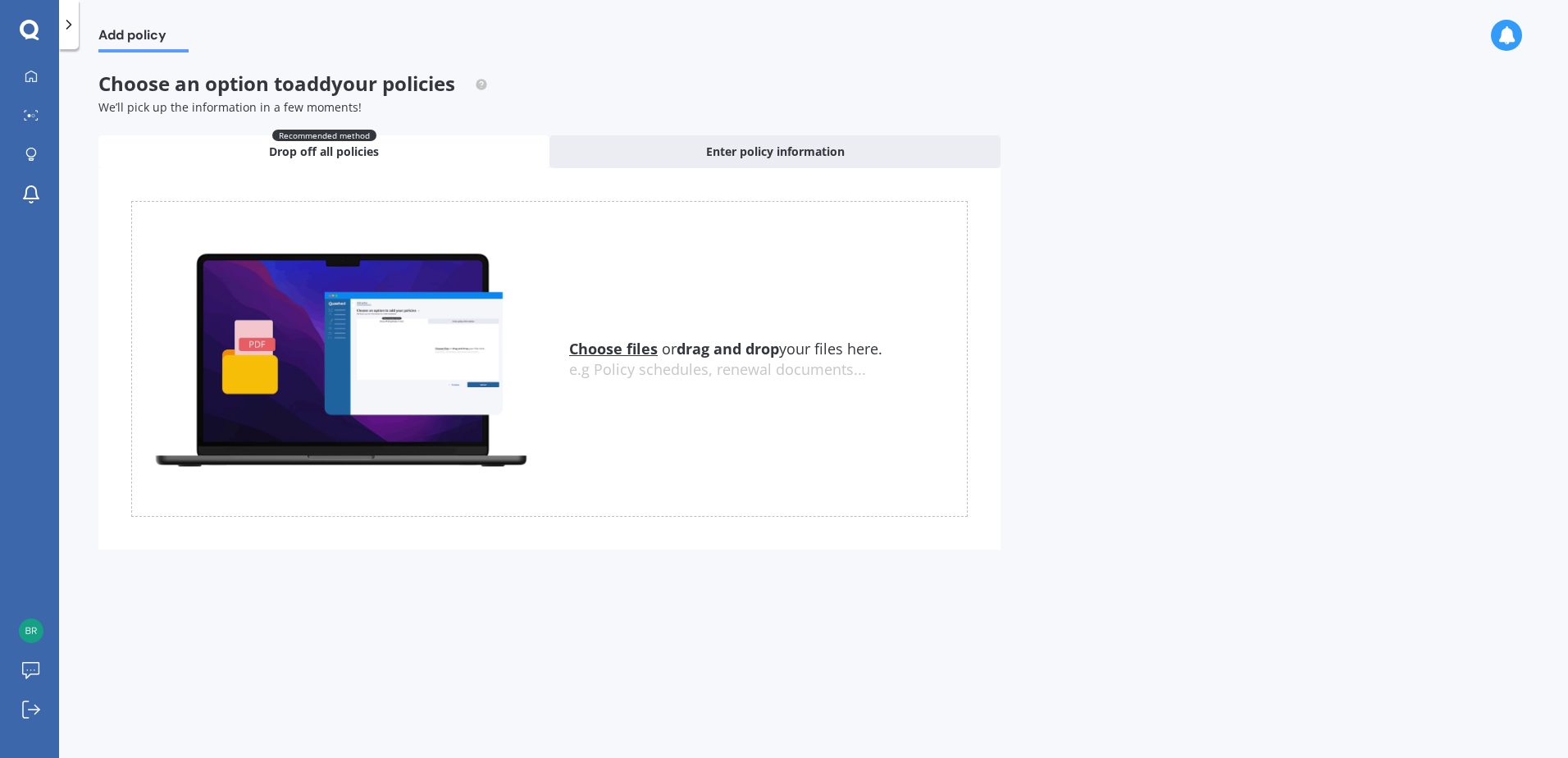
click at [638, 350] on u "Choose files" at bounding box center [613, 349] width 89 height 20
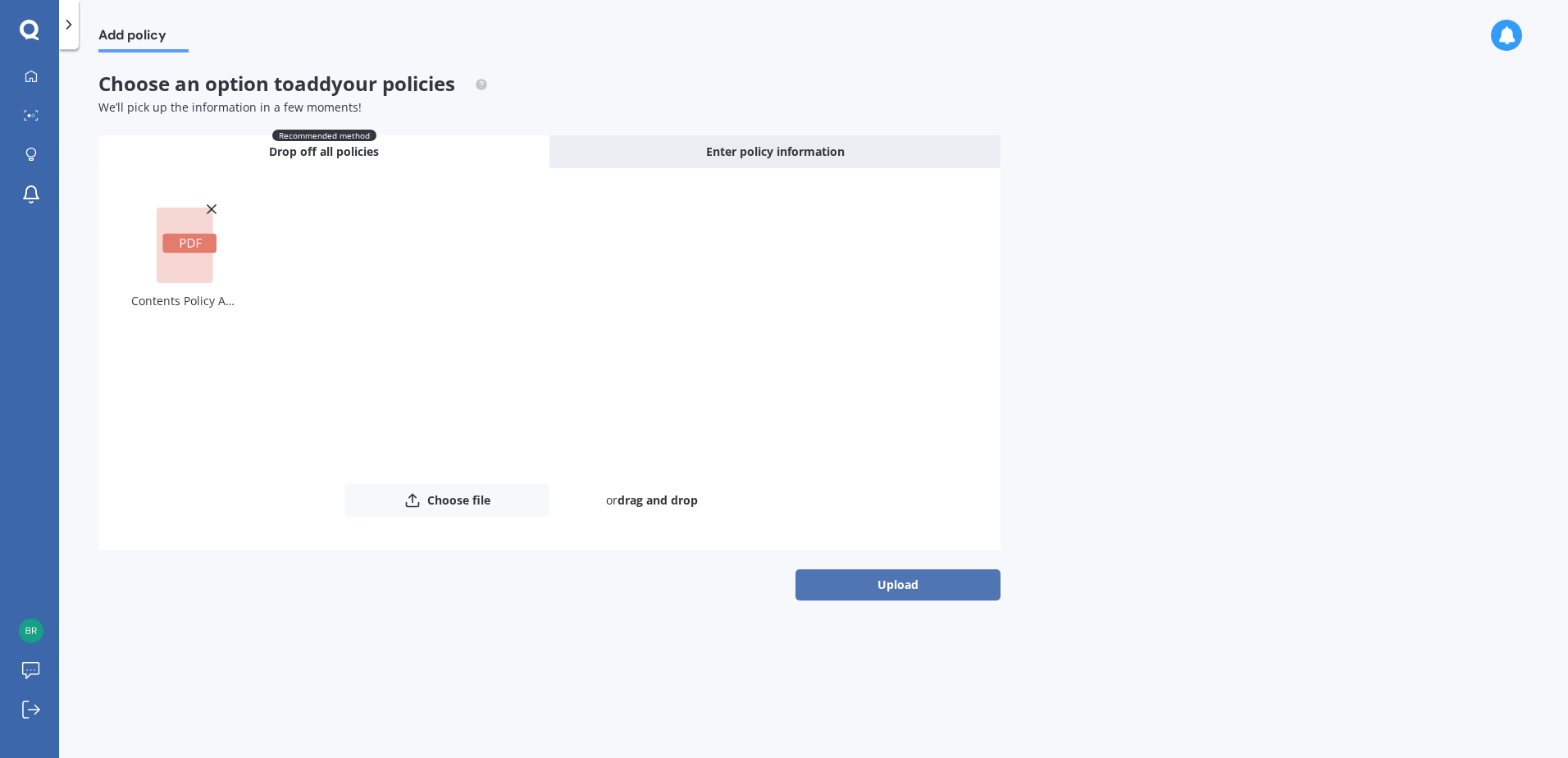
click at [880, 577] on button "Upload" at bounding box center [898, 584] width 205 height 31
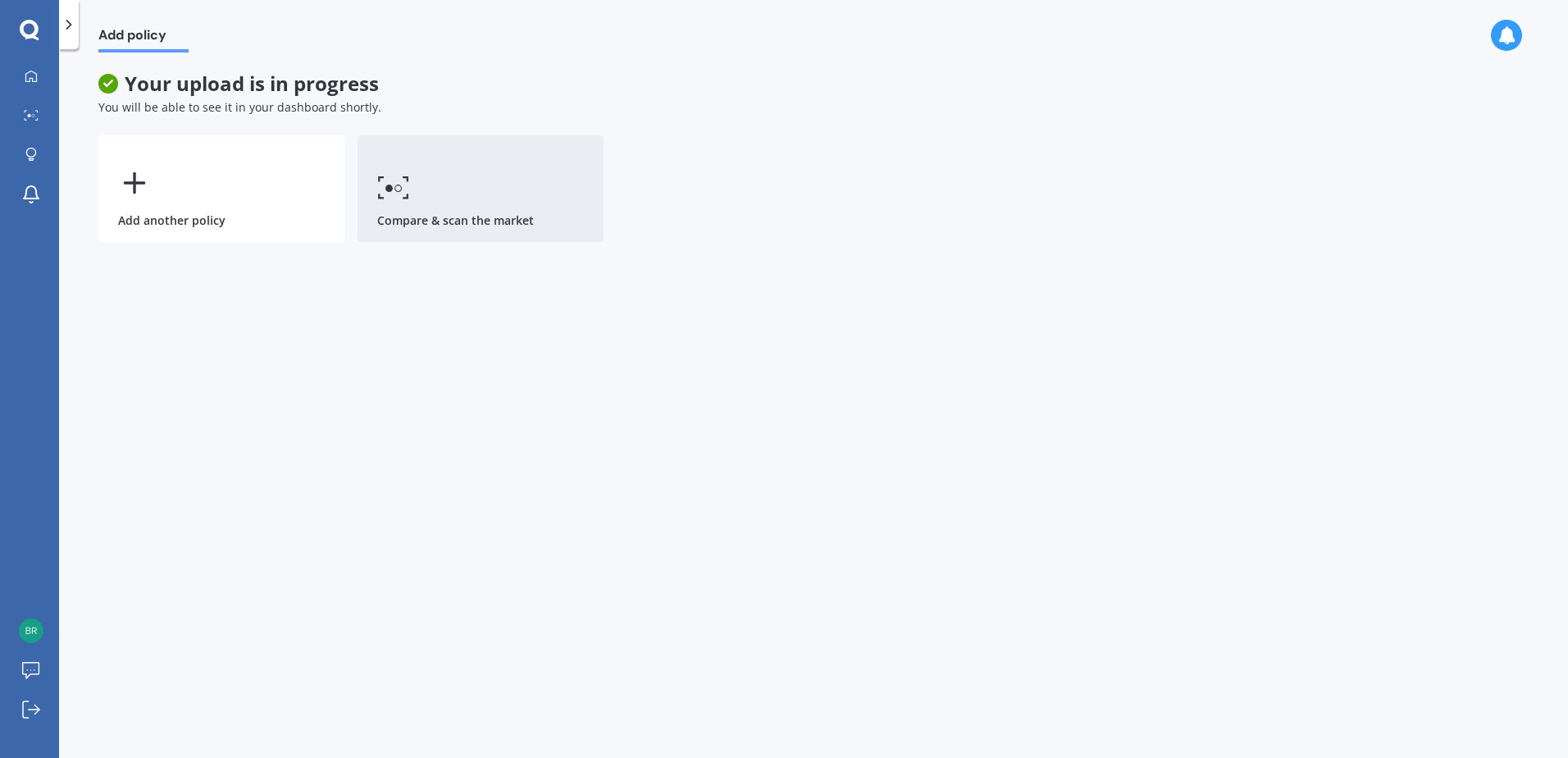
click at [496, 200] on link "Compare & scan the market" at bounding box center [480, 188] width 246 height 106
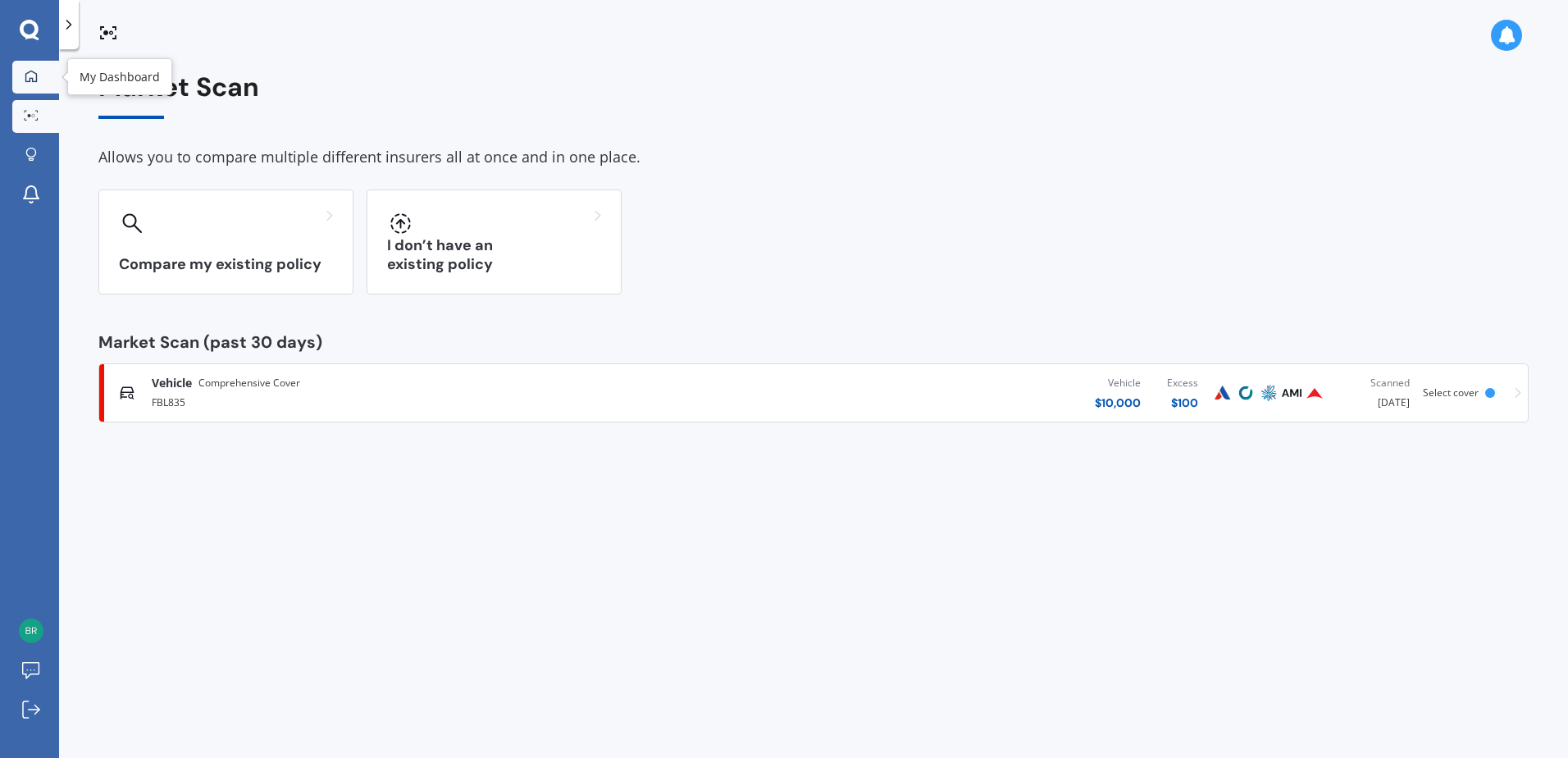
click at [35, 90] on link "My Dashboard" at bounding box center [36, 77] width 47 height 33
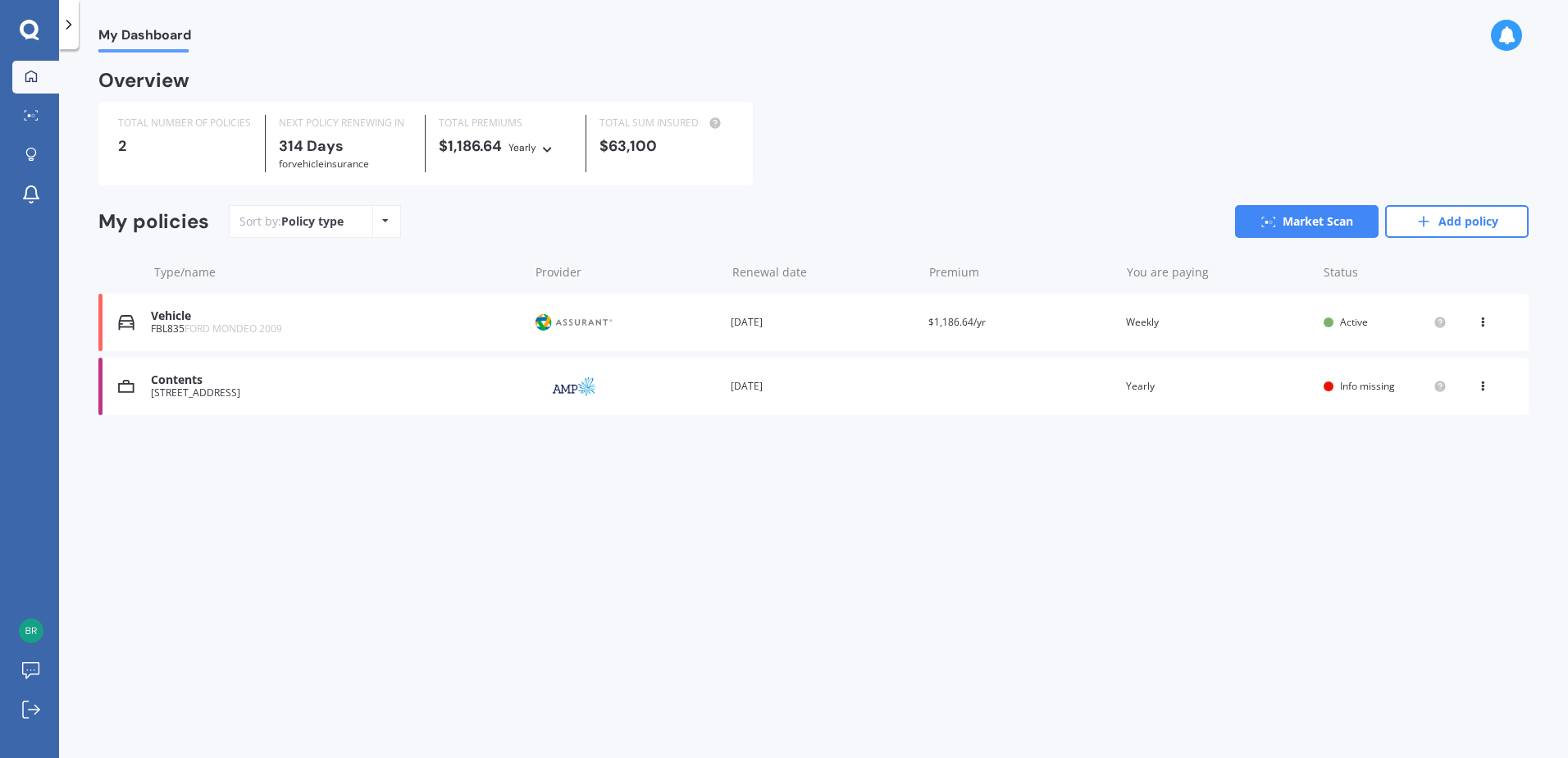
click at [412, 396] on div "[STREET_ADDRESS]" at bounding box center [335, 393] width 369 height 12
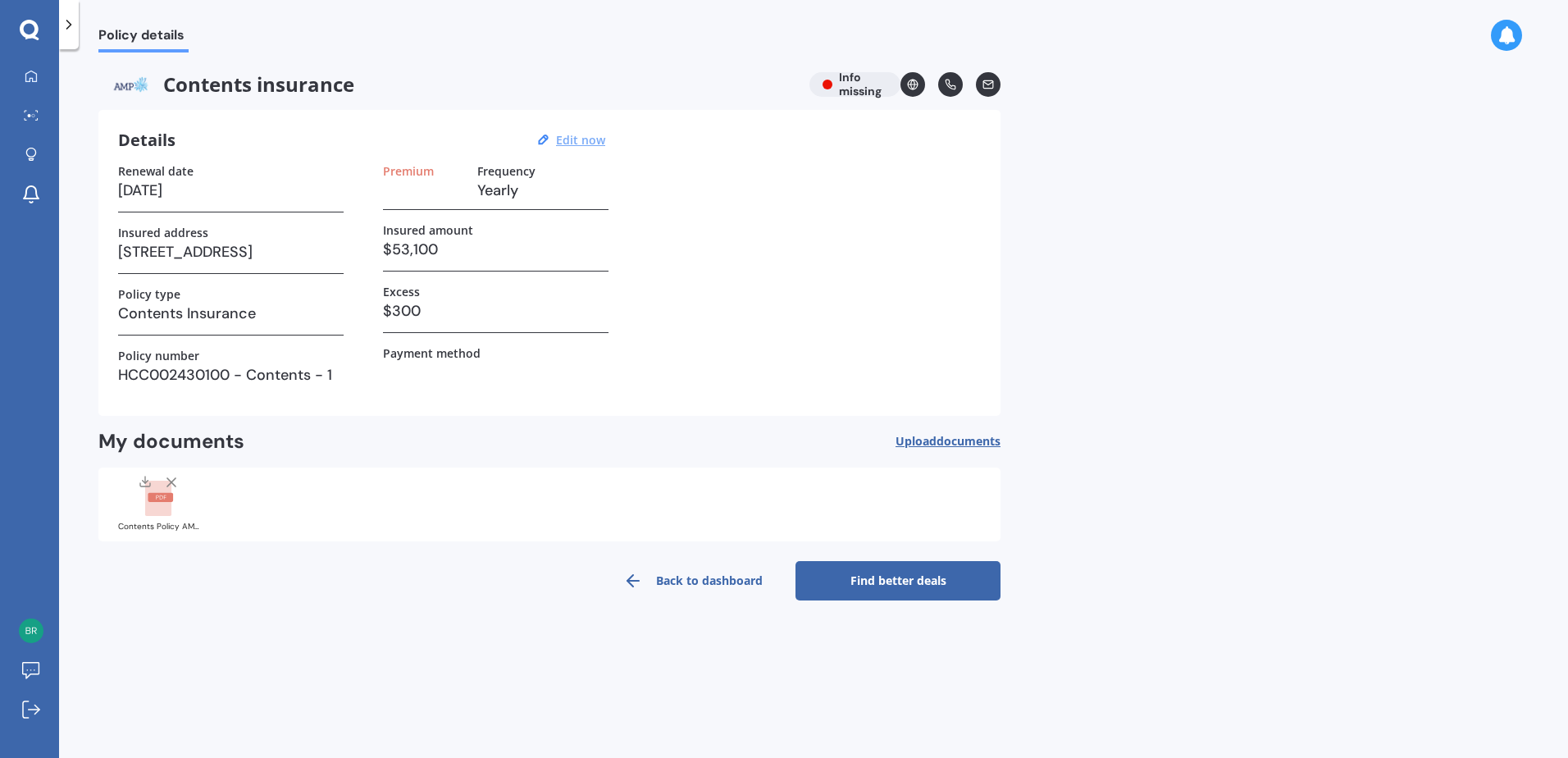
click at [578, 135] on u "Edit now" at bounding box center [580, 140] width 49 height 16
select select "27"
select select "09"
select select "2026"
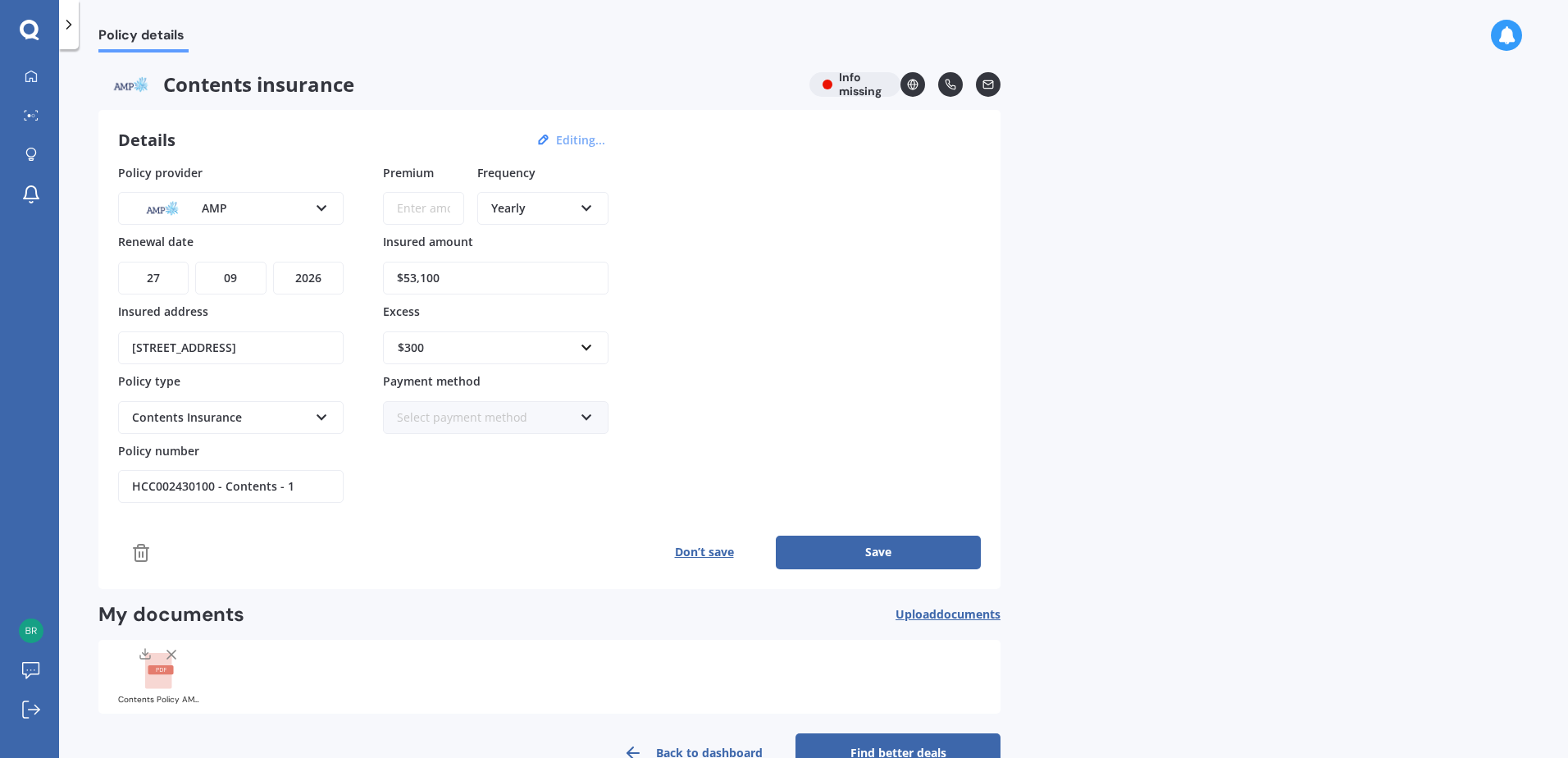
click at [428, 197] on input "Premium" at bounding box center [423, 207] width 81 height 33
paste input "$36.41"
type input "$36.41"
click at [530, 220] on div "Yearly Yearly Six-Monthly Quarterly Monthly Fortnightly Weekly" at bounding box center [542, 207] width 131 height 33
click at [545, 350] on span "Fortnightly" at bounding box center [521, 357] width 59 height 16
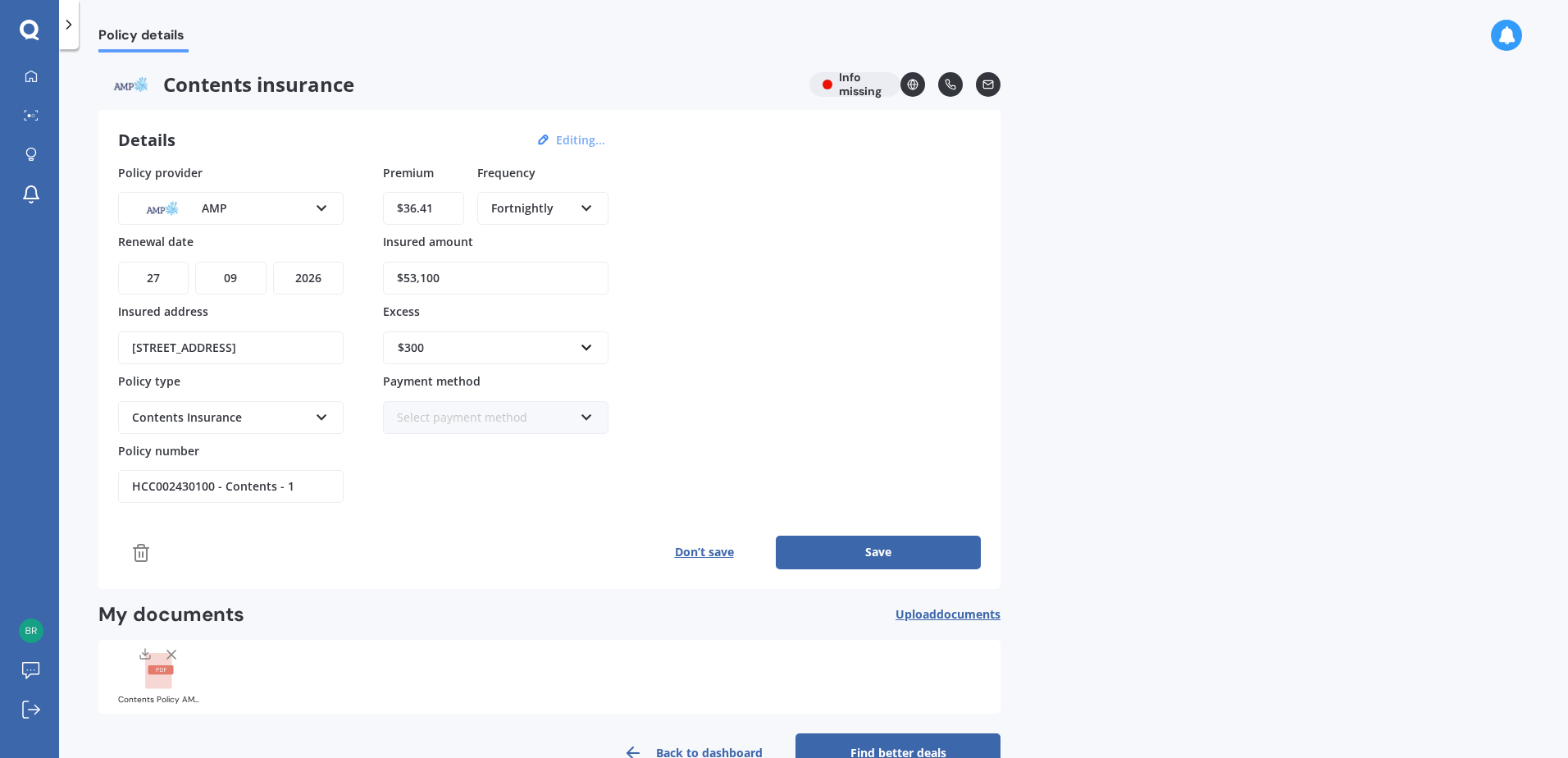
click at [678, 289] on div "Policy provider AMP AA AMI AMP ANZ ASB Ando BNZ Co-Operative Bank FMG Initio Ki…" at bounding box center [549, 334] width 863 height 340
click at [884, 551] on button "Save" at bounding box center [878, 551] width 205 height 33
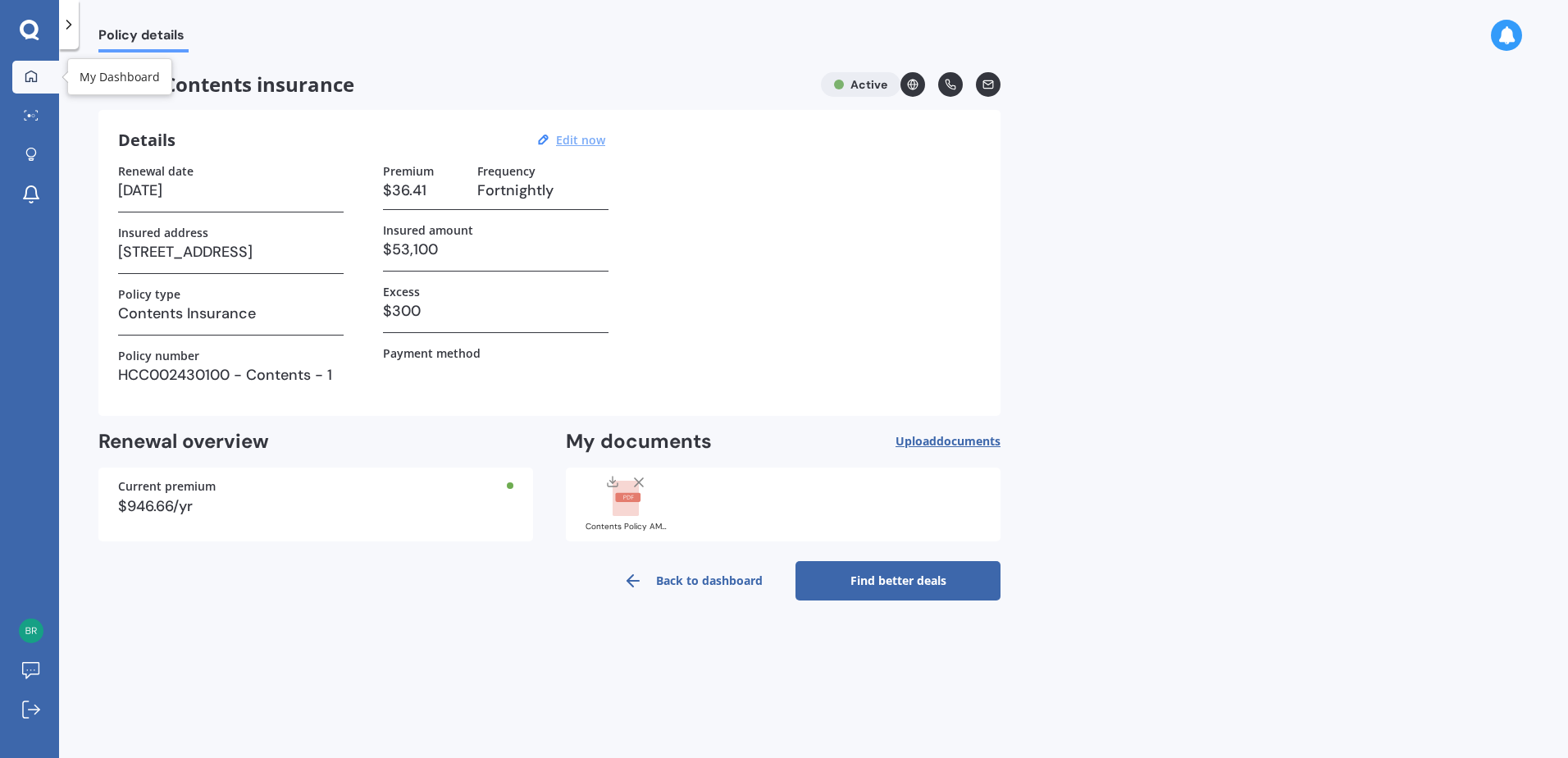
click at [34, 72] on icon at bounding box center [31, 75] width 12 height 12
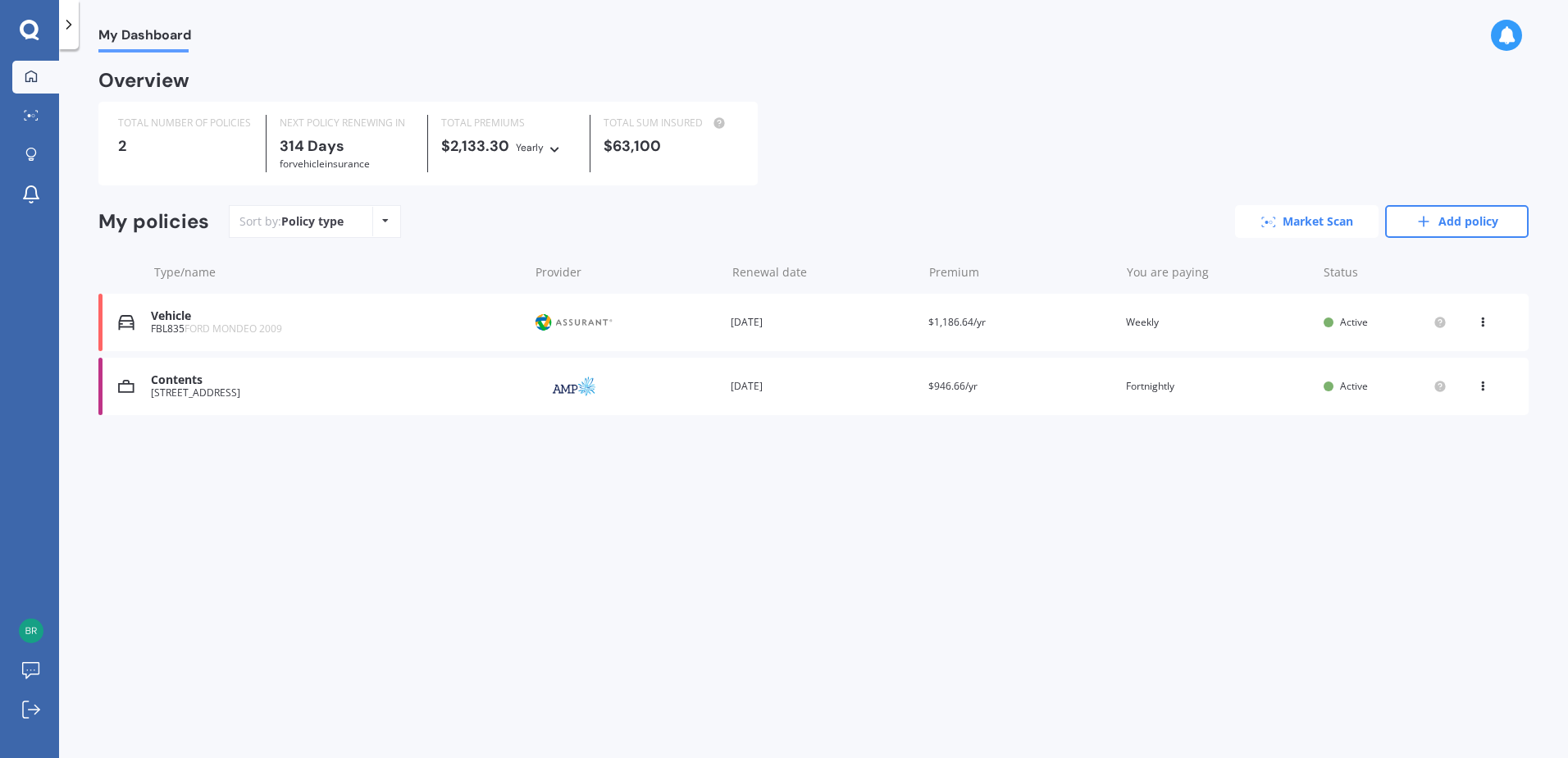
click at [1299, 236] on link "Market Scan" at bounding box center [1307, 221] width 144 height 33
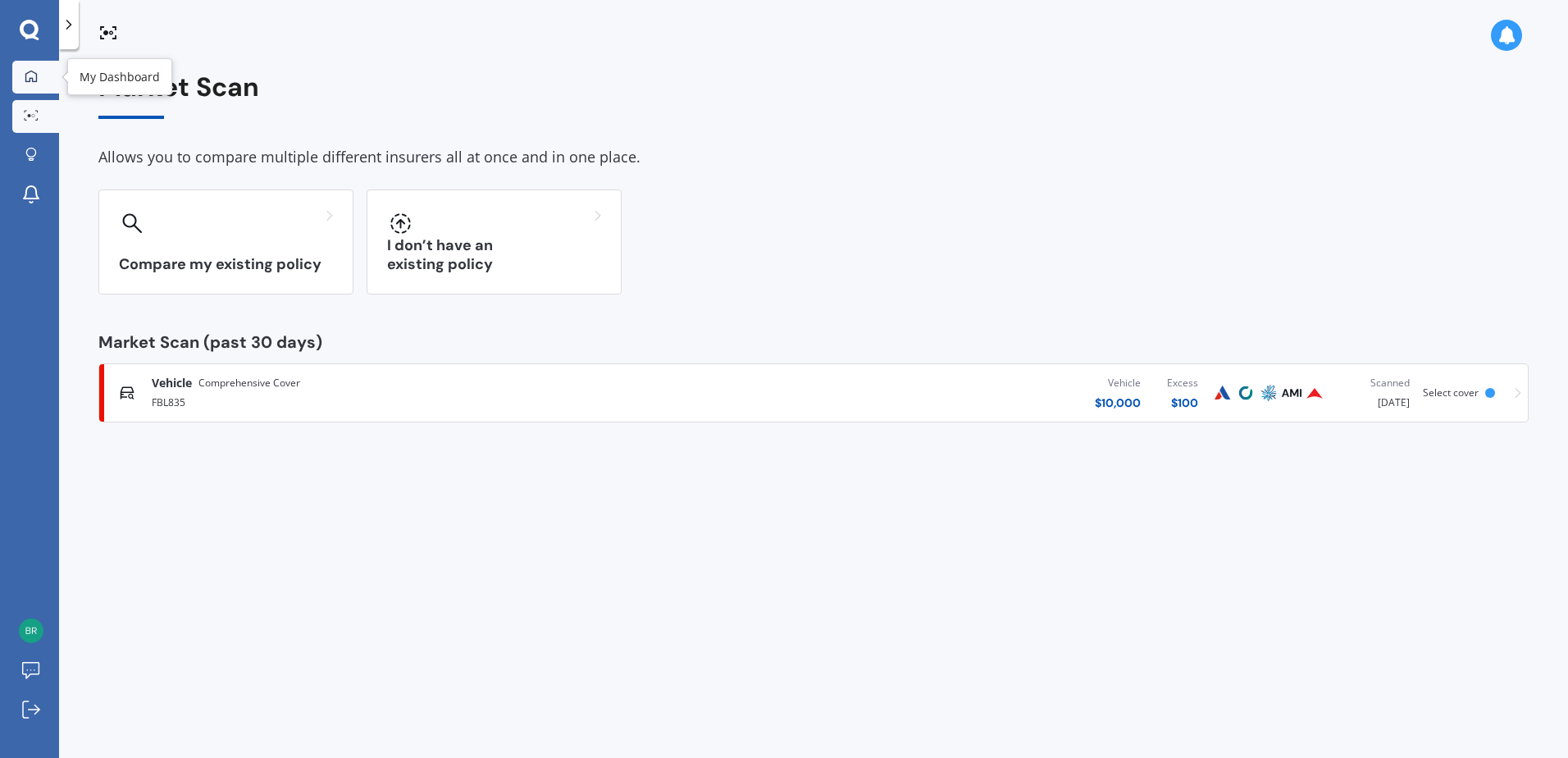
click at [55, 83] on link "My Dashboard" at bounding box center [36, 77] width 47 height 33
